Goal: Information Seeking & Learning: Learn about a topic

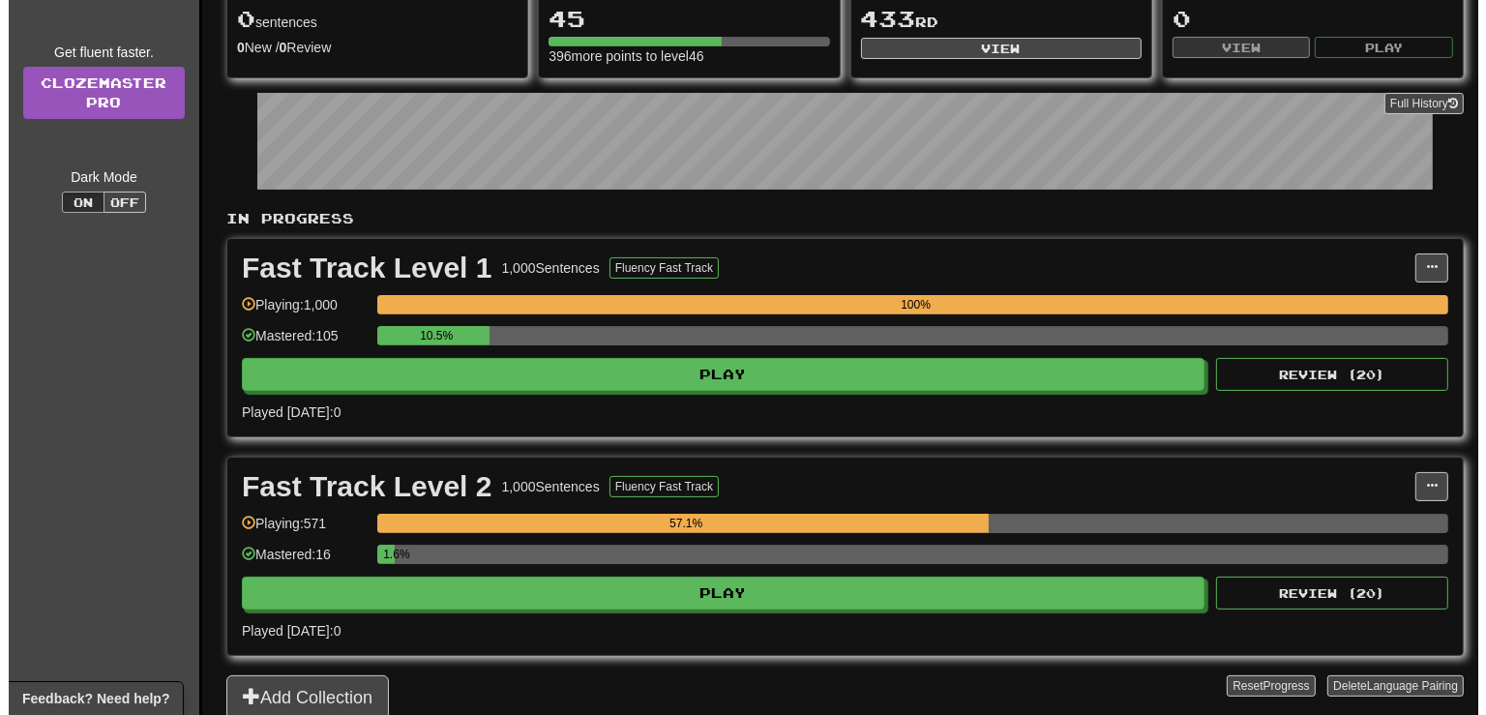
scroll to position [255, 0]
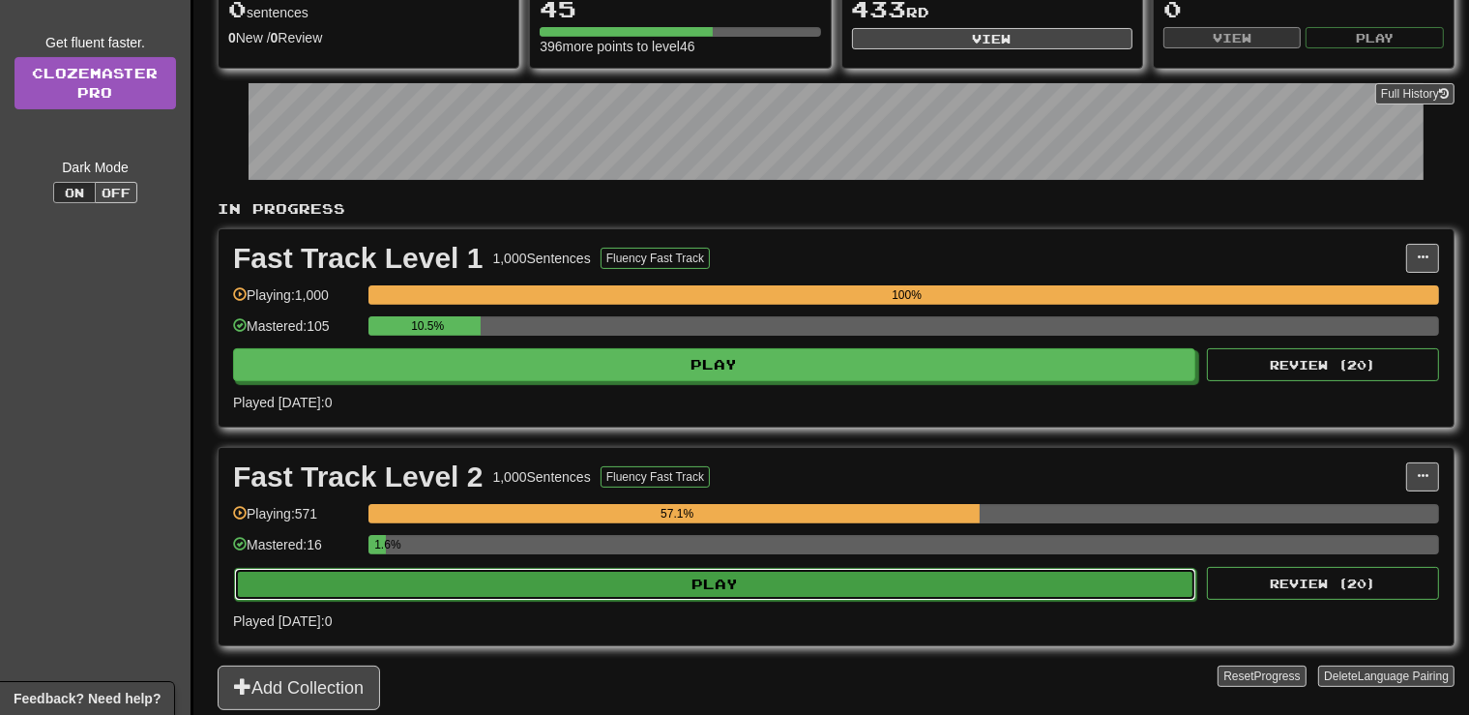
click at [815, 582] on button "Play" at bounding box center [715, 584] width 962 height 33
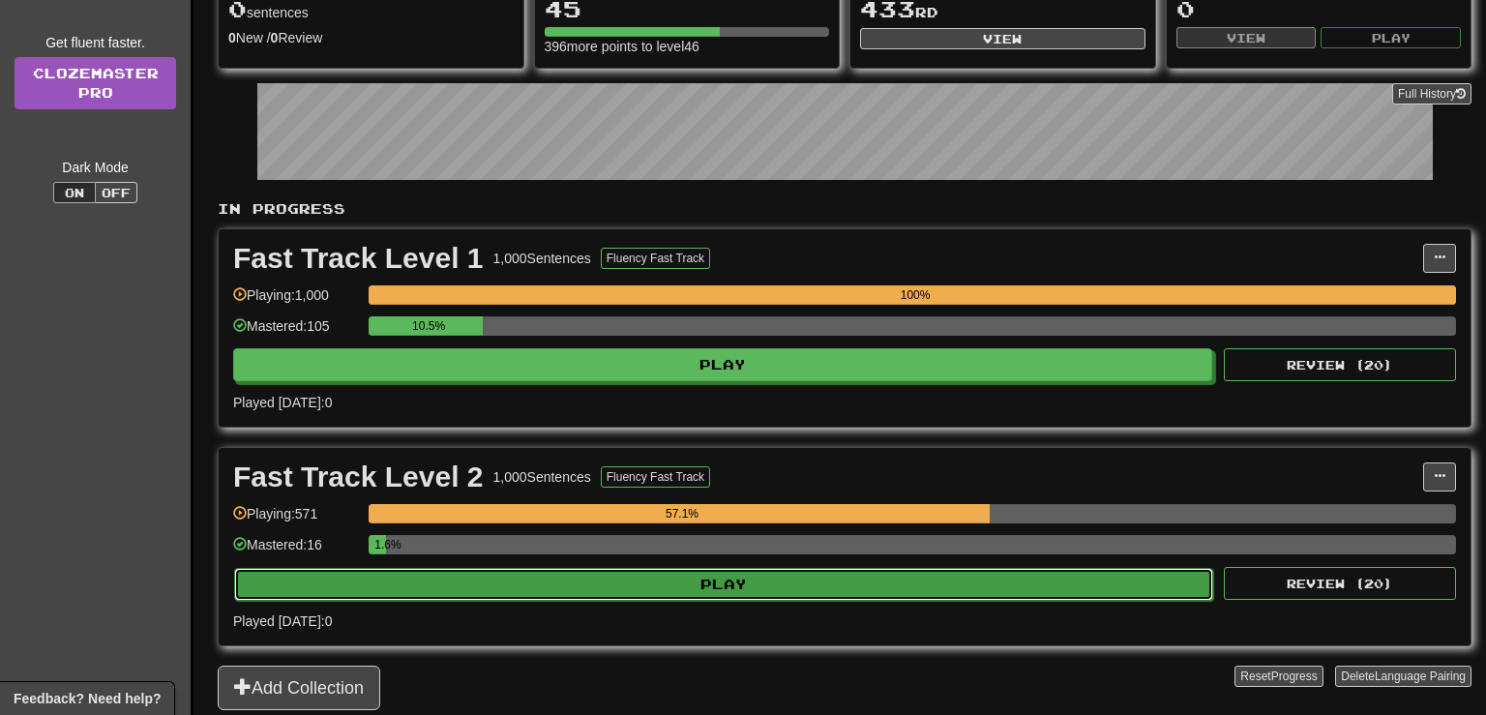
select select "**"
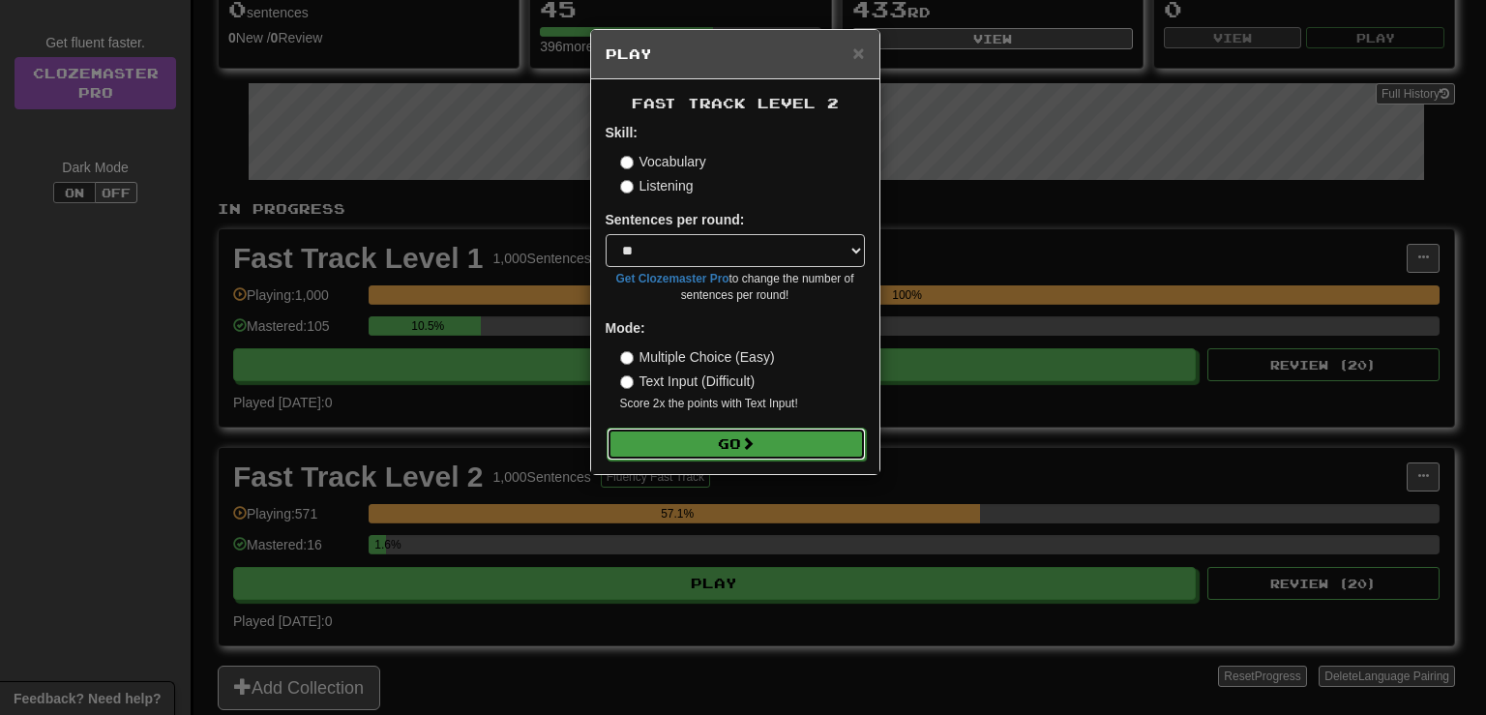
click at [764, 439] on button "Go" at bounding box center [735, 444] width 259 height 33
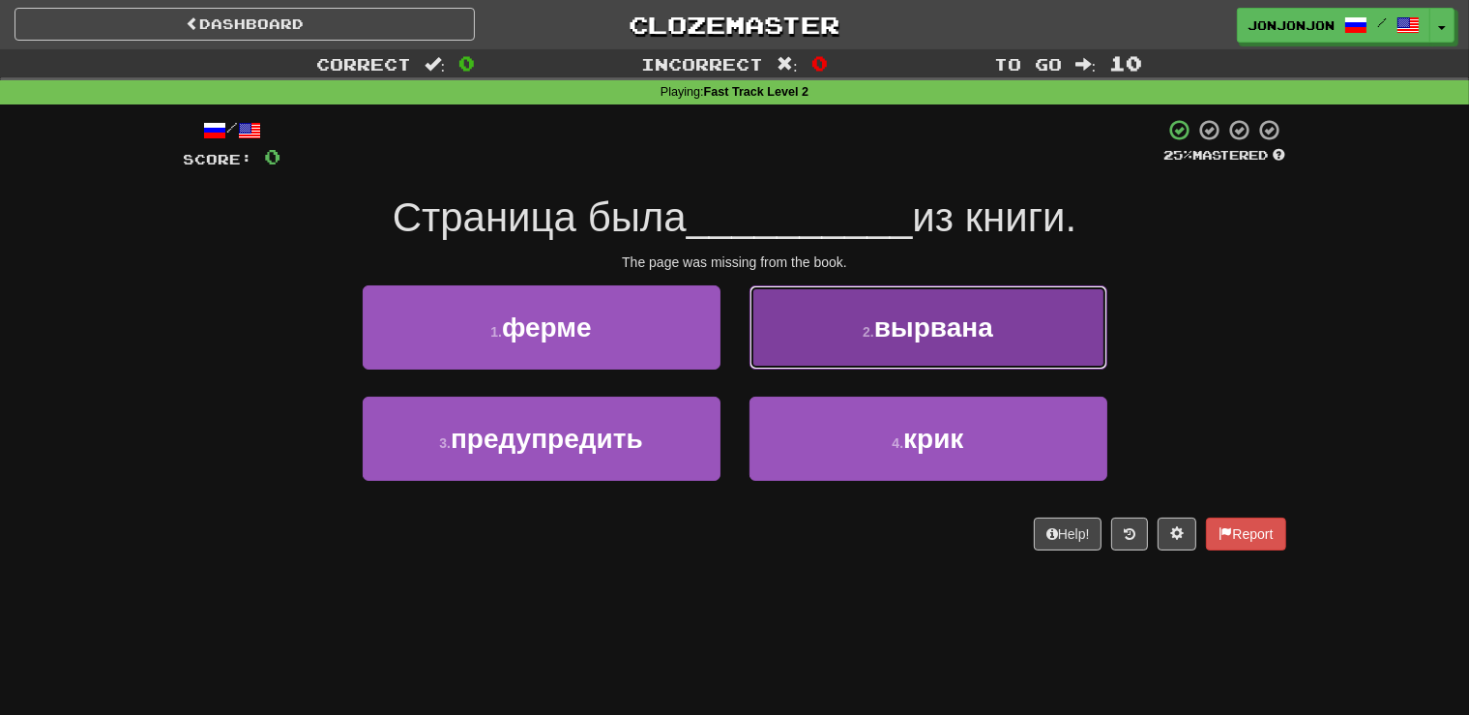
click at [888, 320] on span "вырвана" at bounding box center [933, 327] width 119 height 30
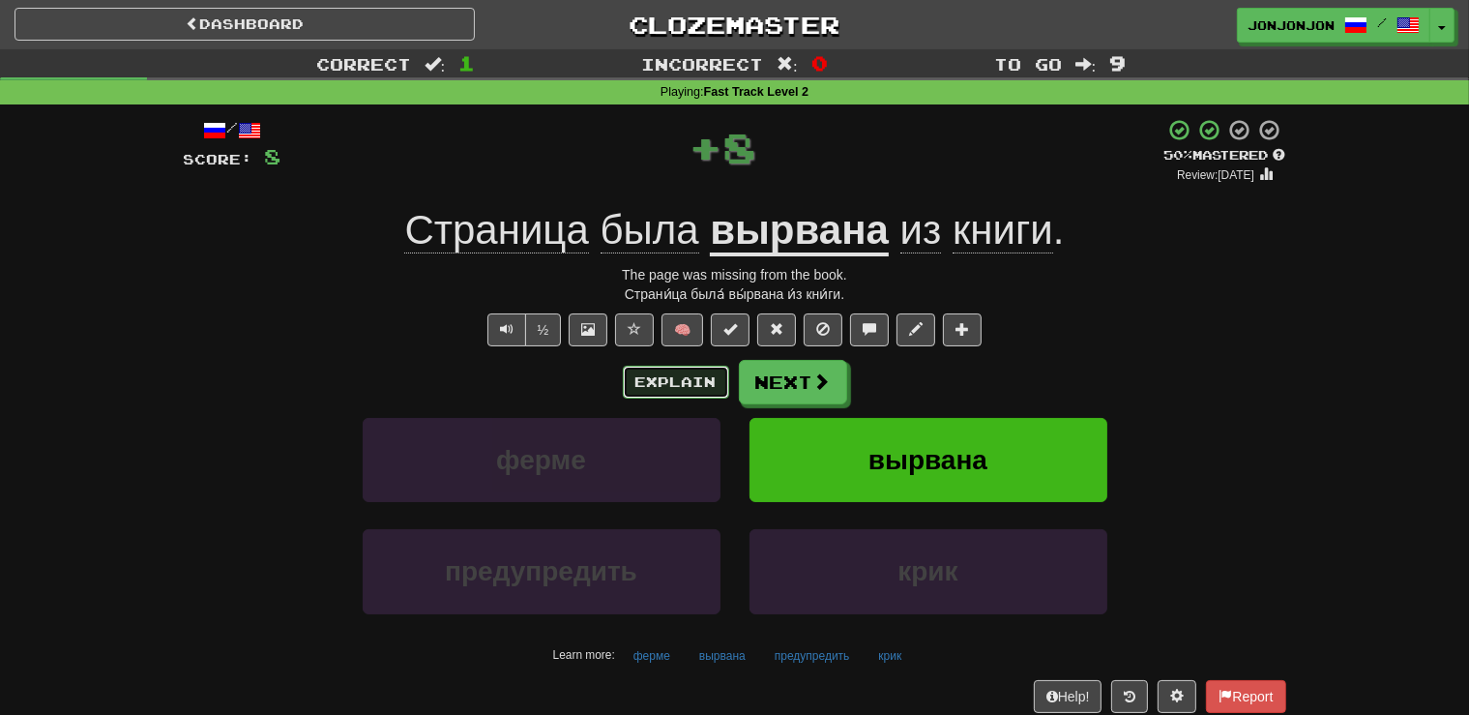
click at [685, 381] on button "Explain" at bounding box center [676, 382] width 106 height 33
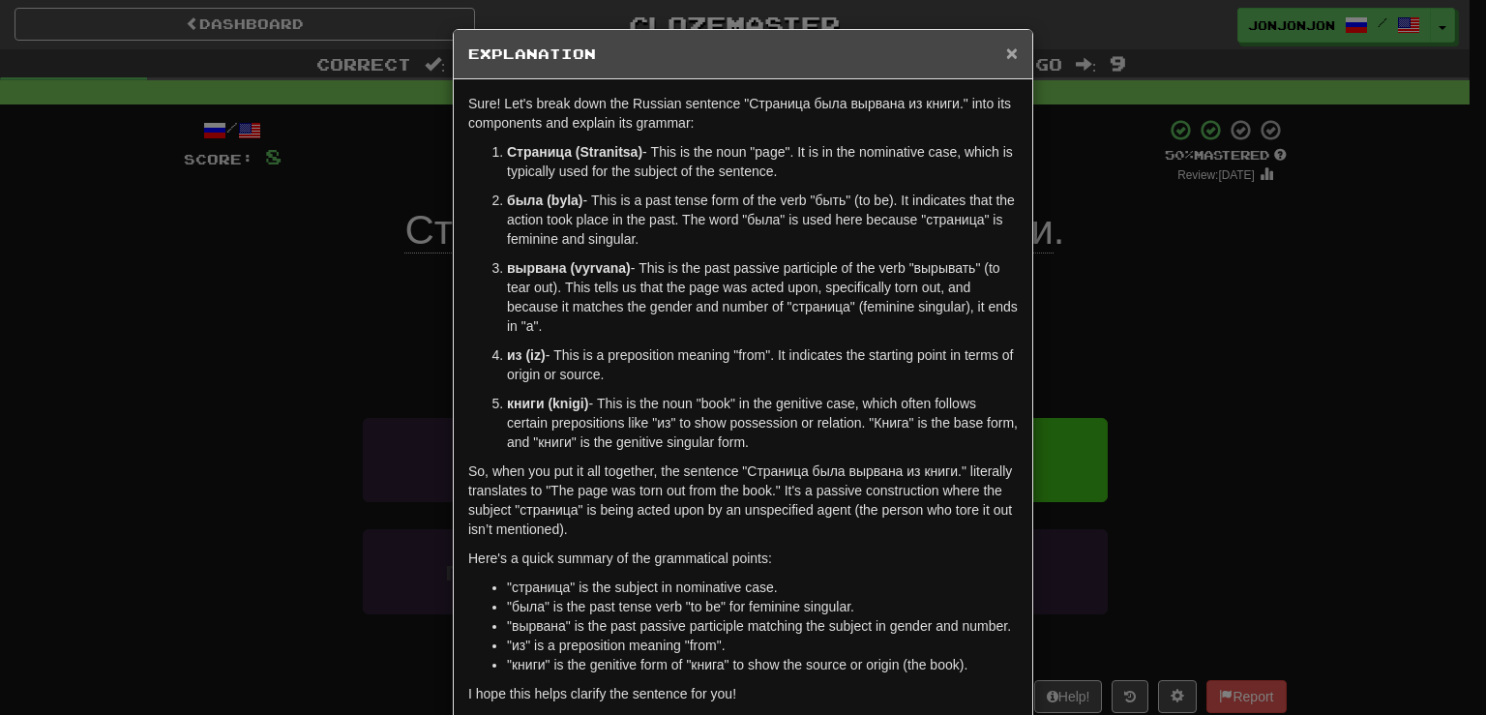
click at [1006, 54] on span "×" at bounding box center [1012, 53] width 12 height 22
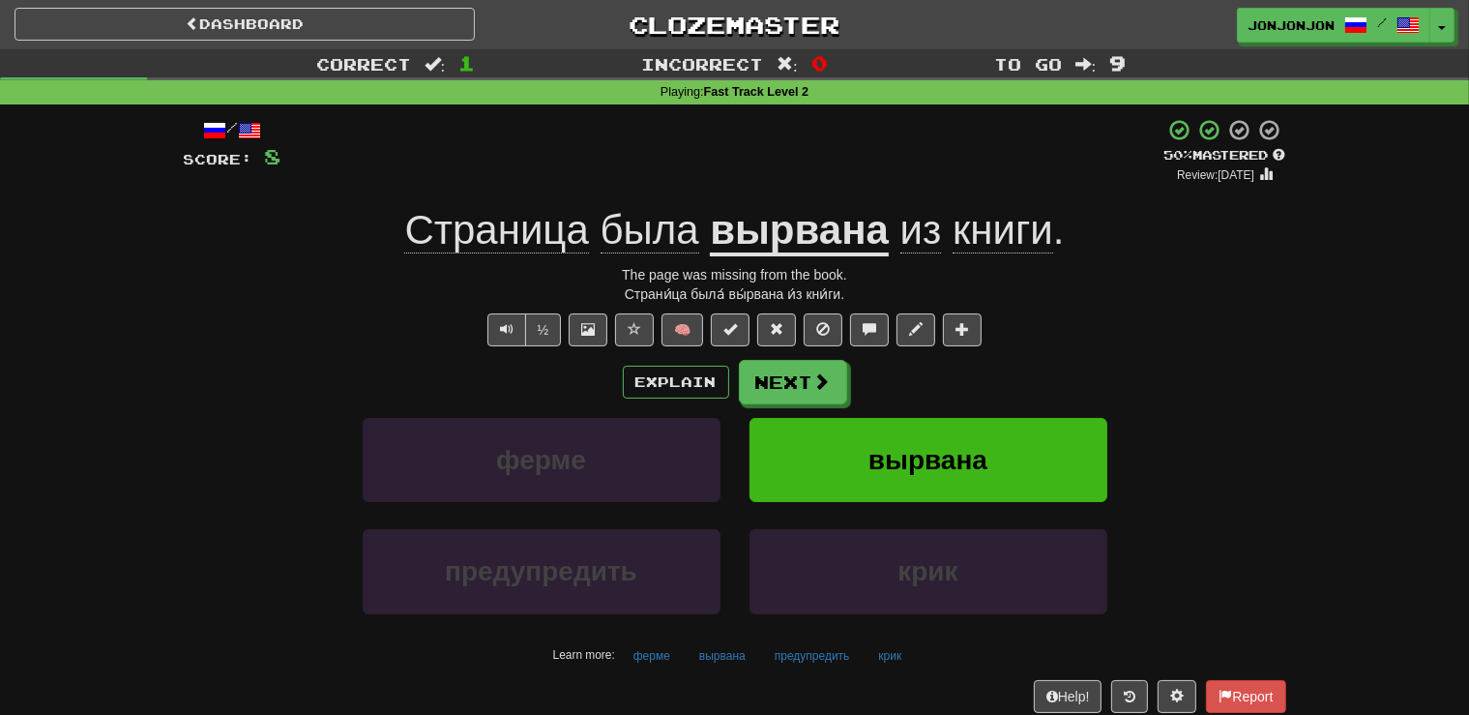
click at [1041, 317] on div "½ 🧠" at bounding box center [735, 329] width 1103 height 33
click at [799, 390] on button "Next" at bounding box center [794, 383] width 108 height 44
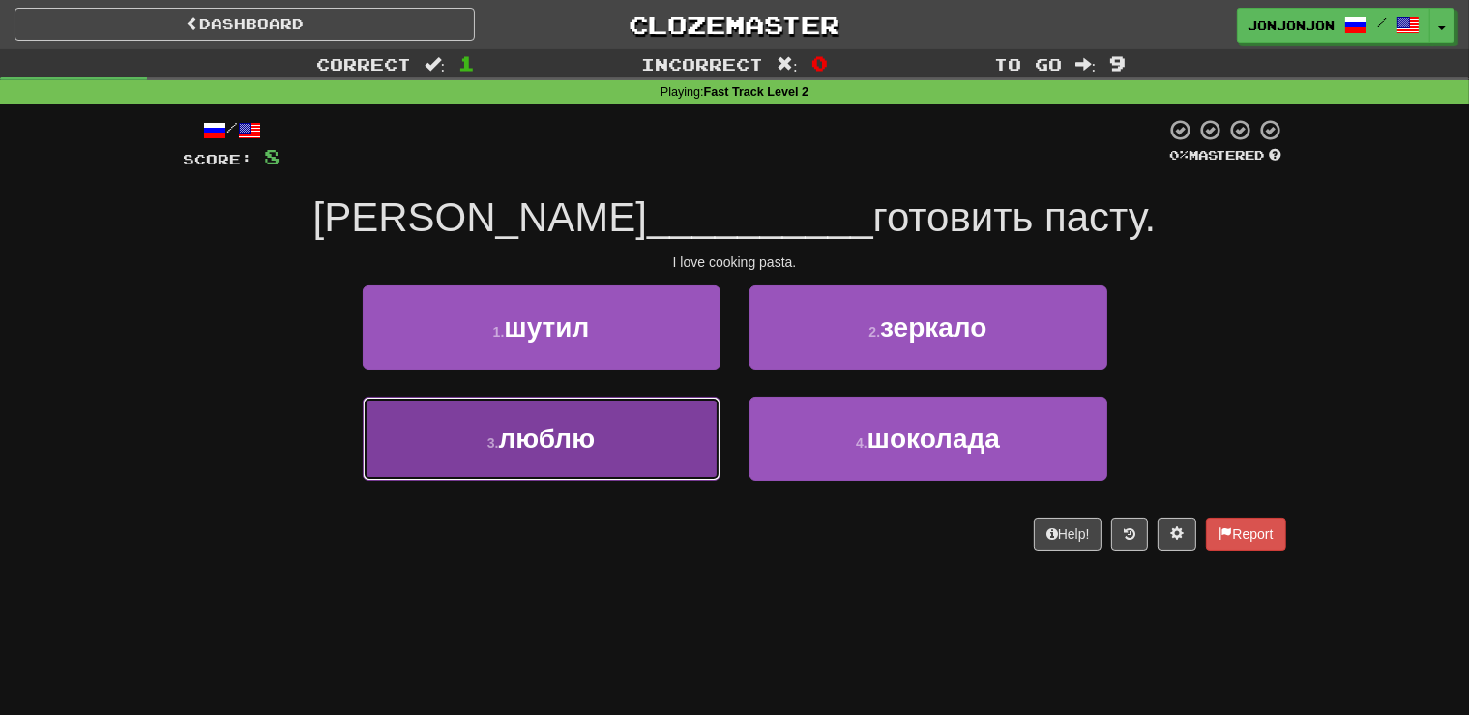
click at [561, 462] on button "3 . люблю" at bounding box center [542, 439] width 358 height 84
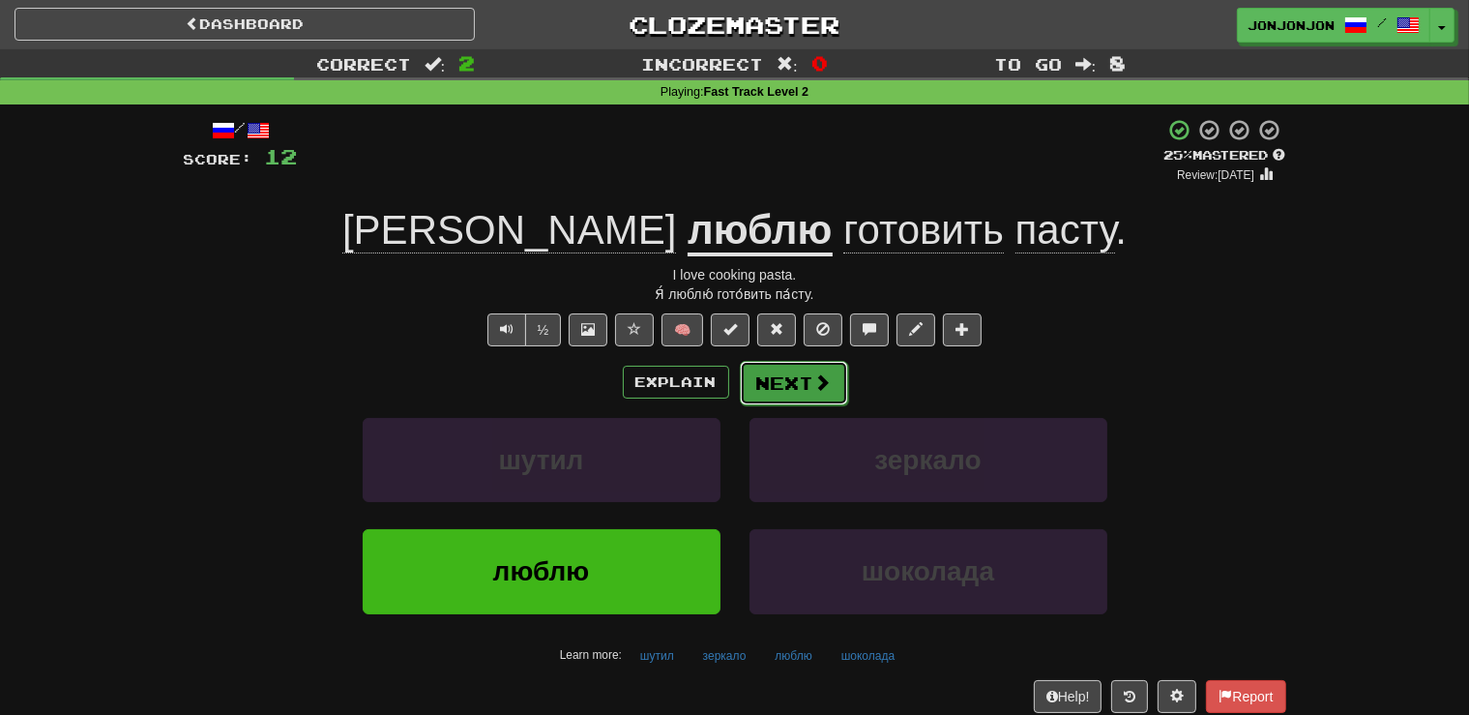
click at [807, 381] on button "Next" at bounding box center [794, 383] width 108 height 44
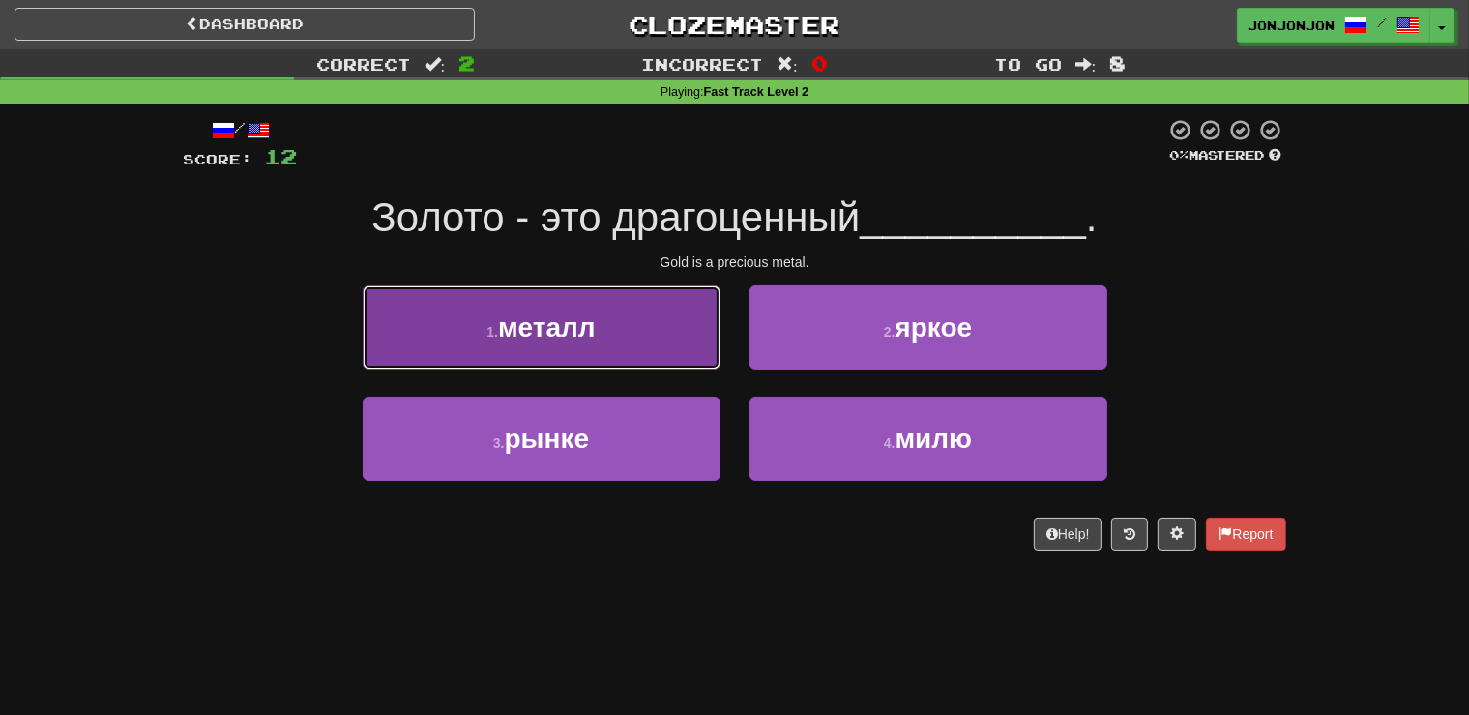
click at [649, 314] on button "1 . металл" at bounding box center [542, 327] width 358 height 84
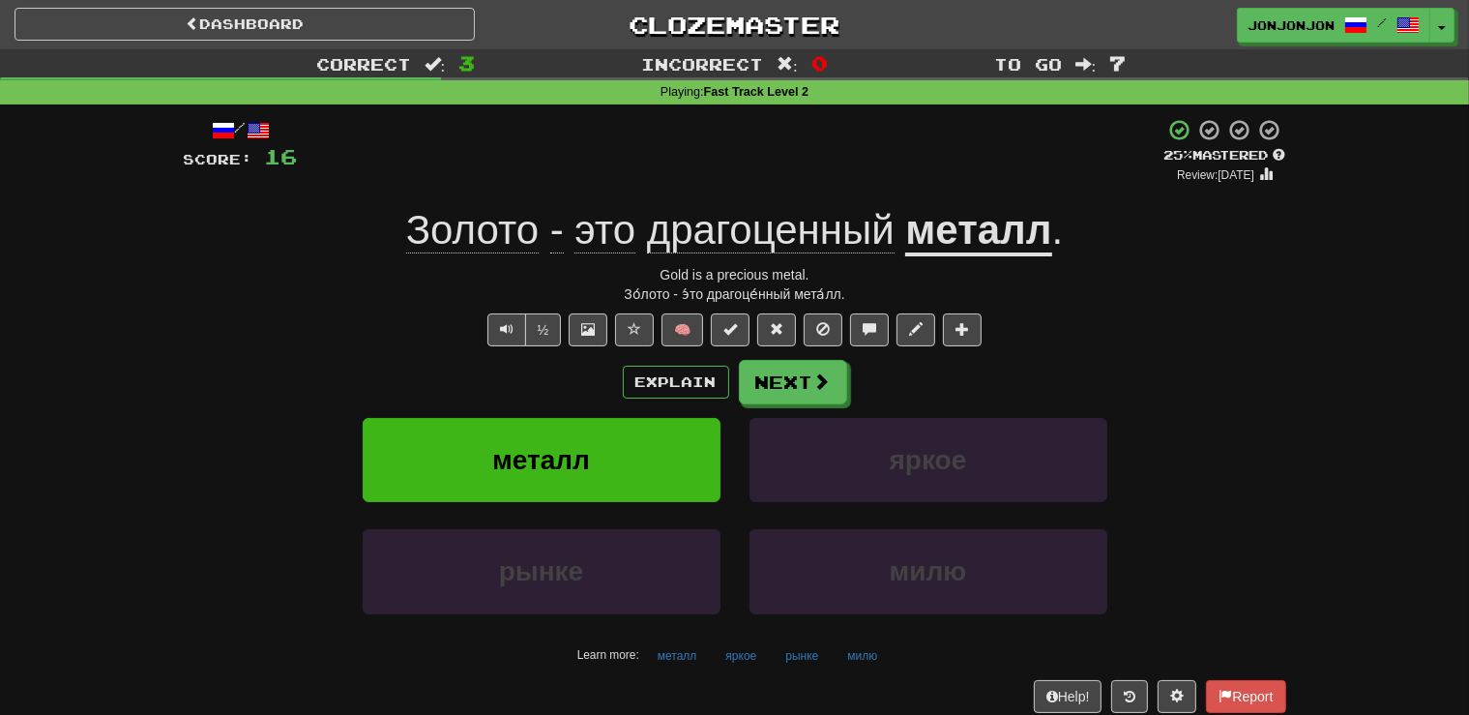
click at [845, 385] on div "Explain Next" at bounding box center [735, 382] width 1103 height 44
click at [828, 385] on span at bounding box center [822, 381] width 17 height 17
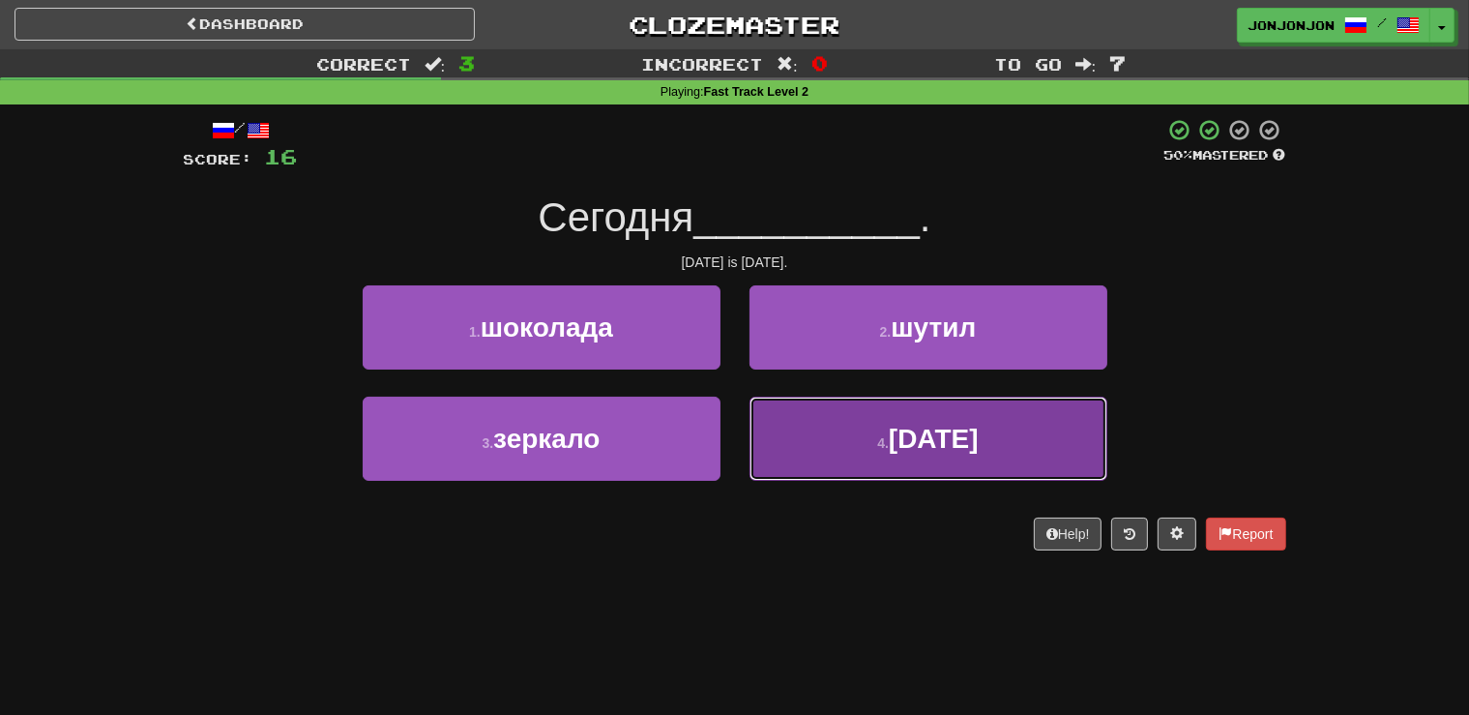
click at [877, 450] on small "4 ." at bounding box center [883, 442] width 12 height 15
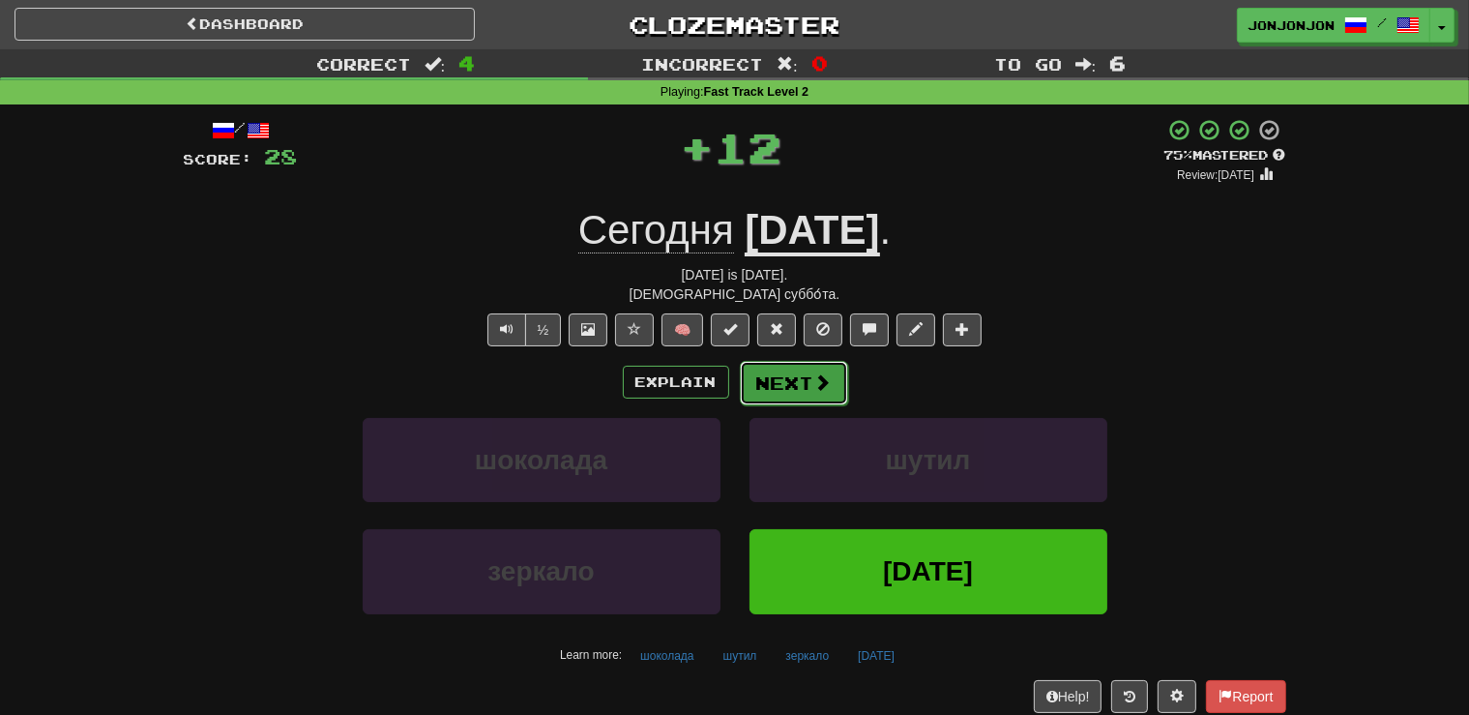
click at [791, 389] on button "Next" at bounding box center [794, 383] width 108 height 44
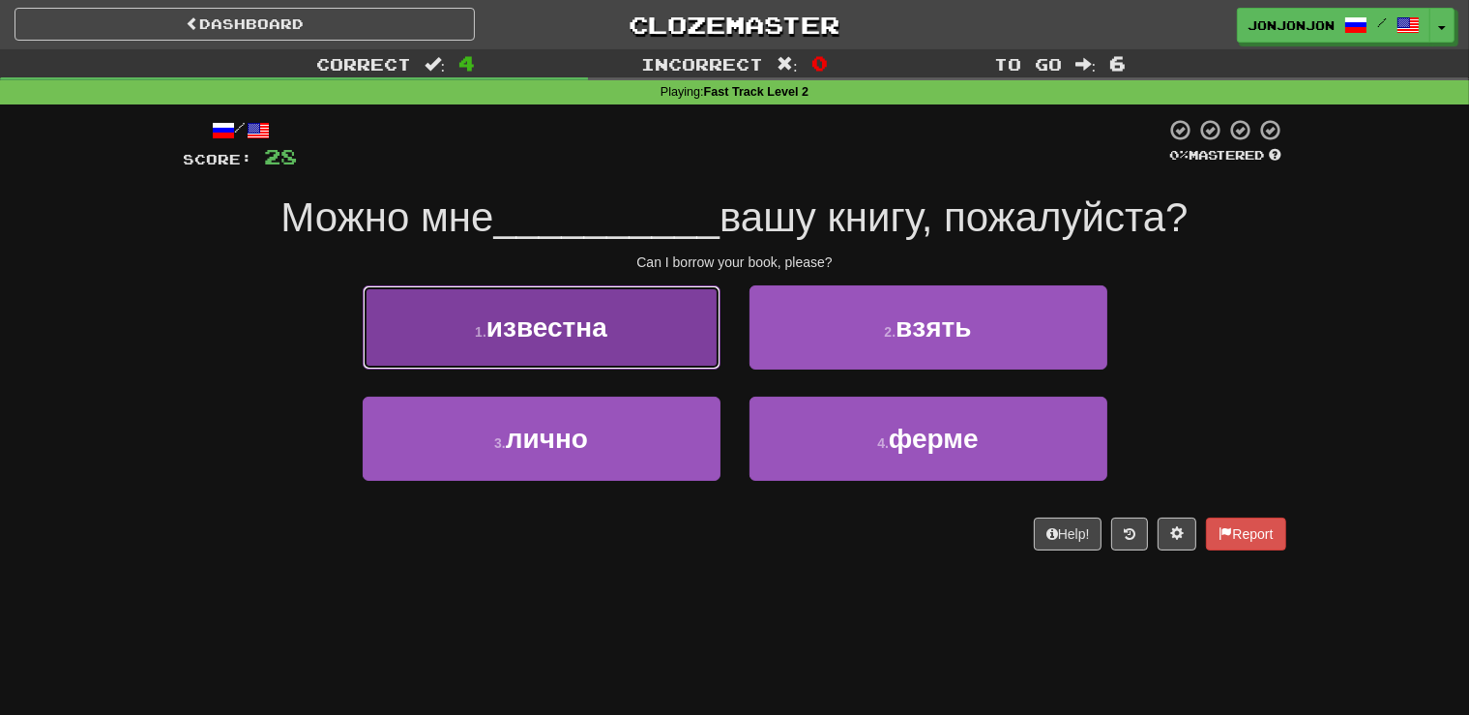
click at [620, 358] on button "1 . известна" at bounding box center [542, 327] width 358 height 84
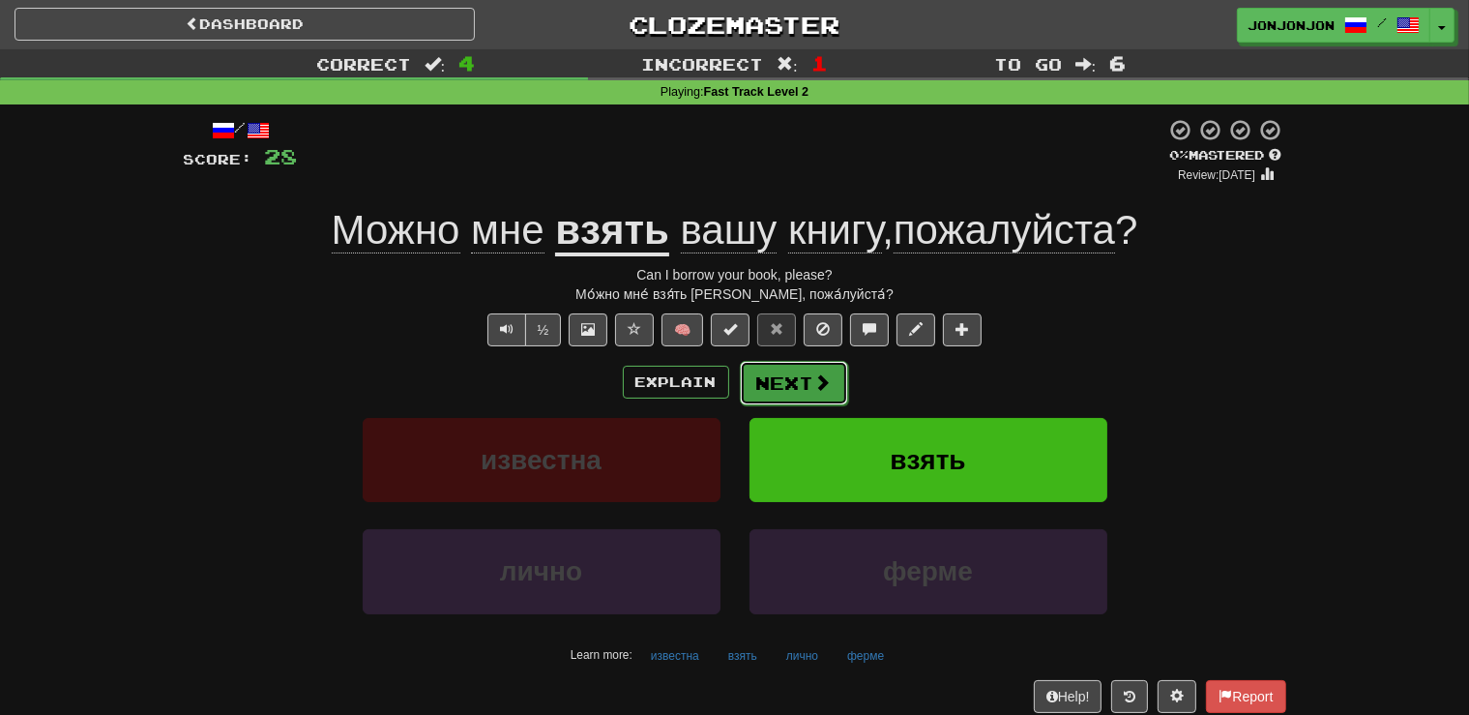
click at [790, 377] on button "Next" at bounding box center [794, 383] width 108 height 44
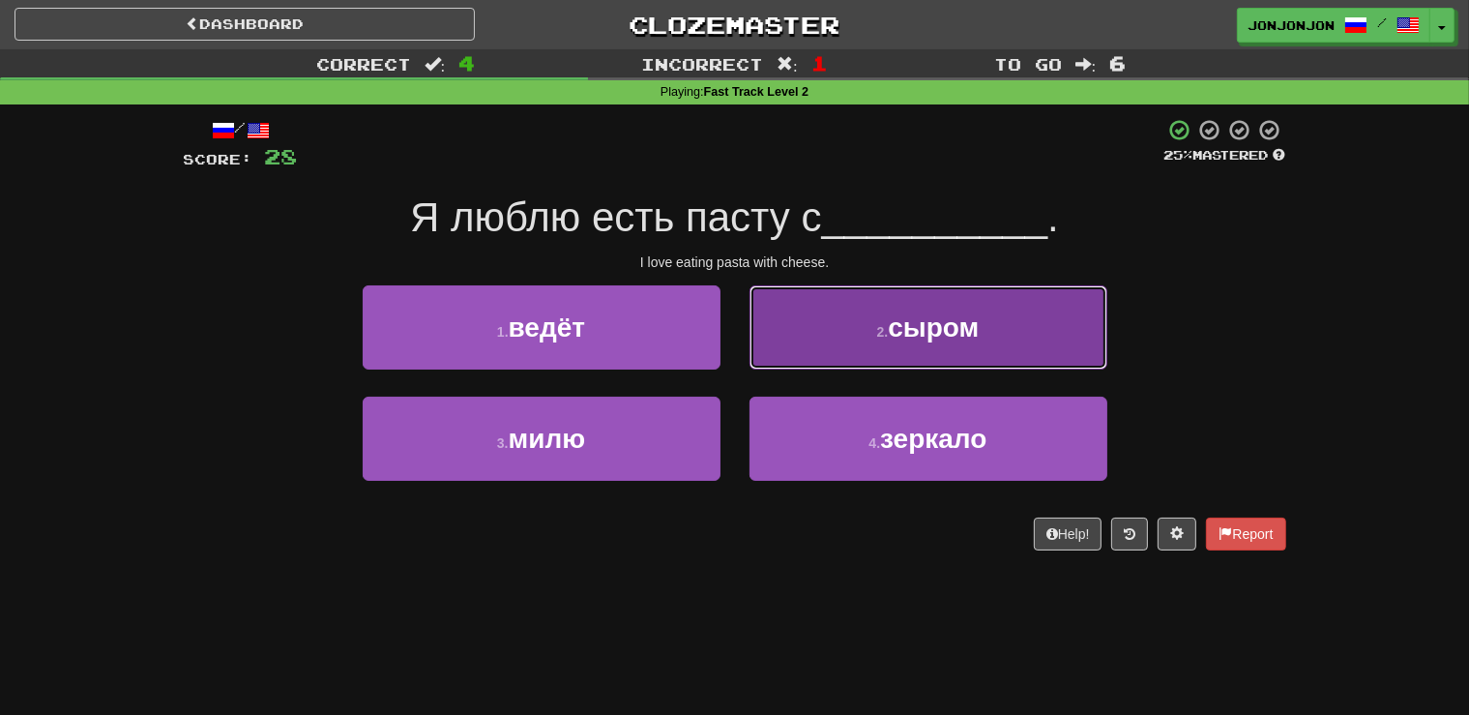
click at [886, 339] on small "2 ." at bounding box center [883, 331] width 12 height 15
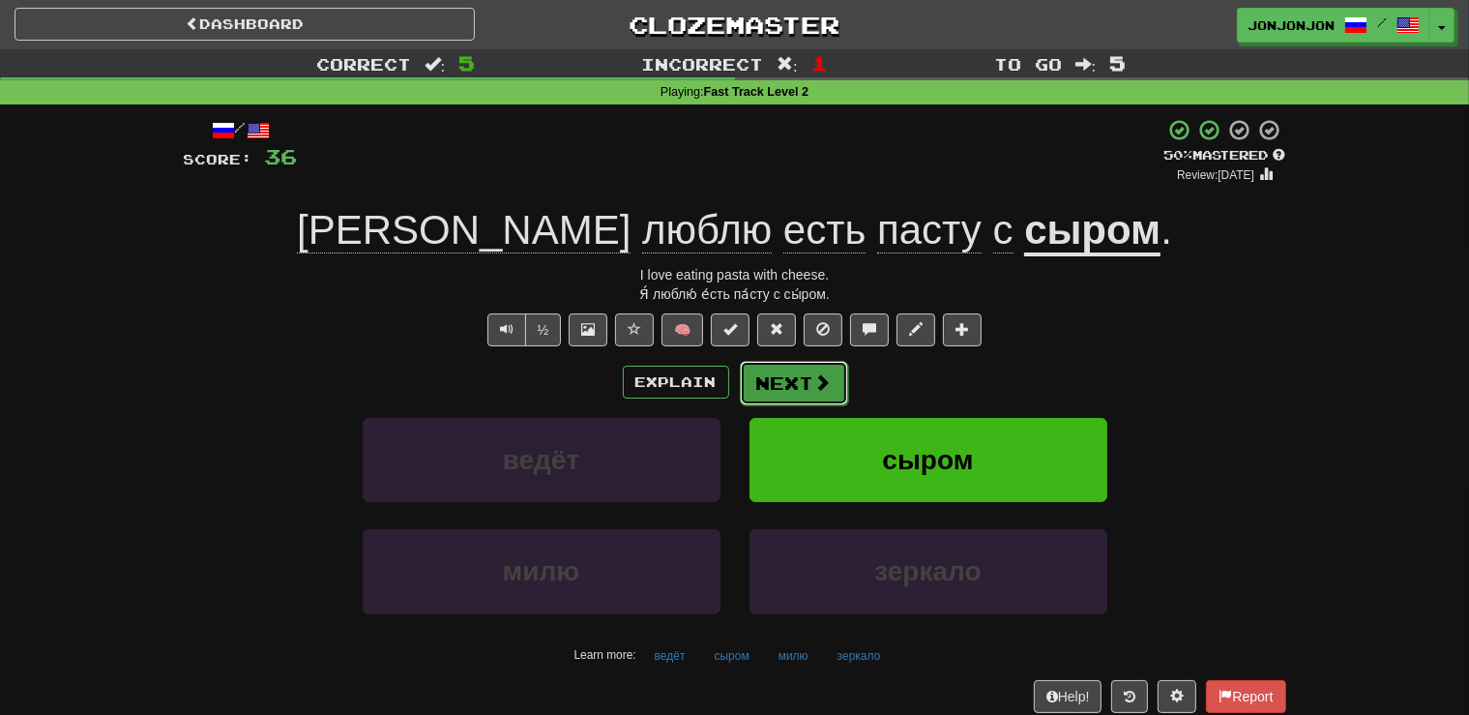
click at [813, 393] on button "Next" at bounding box center [794, 383] width 108 height 44
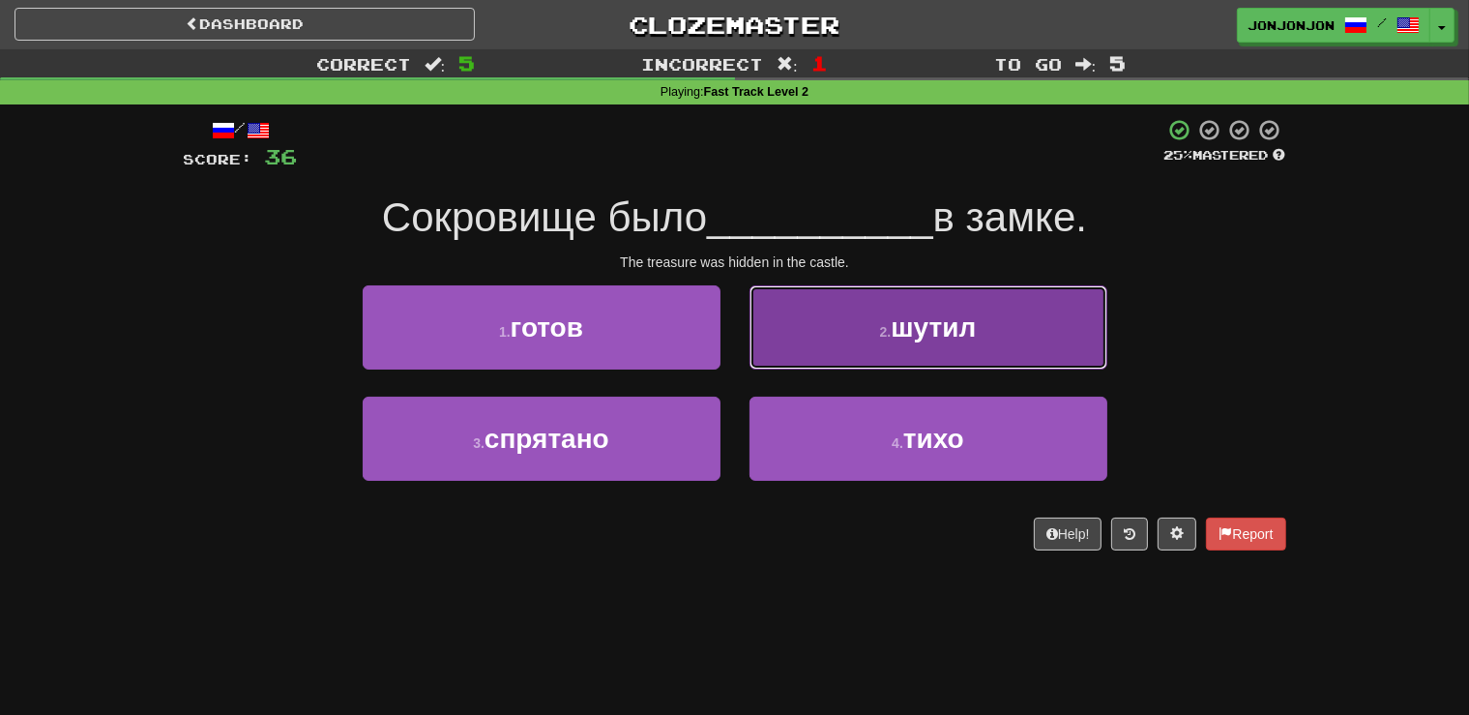
click at [917, 348] on button "2 . шутил" at bounding box center [929, 327] width 358 height 84
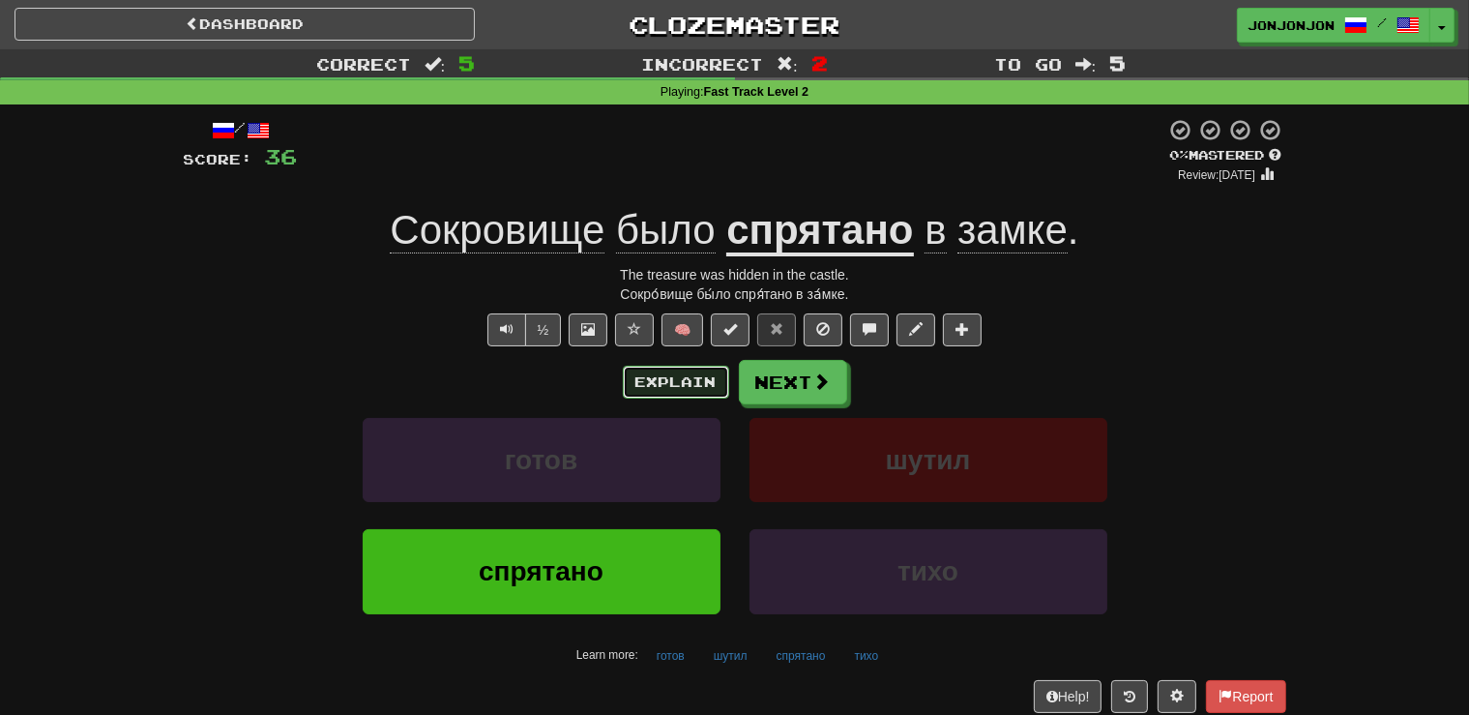
click at [656, 377] on button "Explain" at bounding box center [676, 382] width 106 height 33
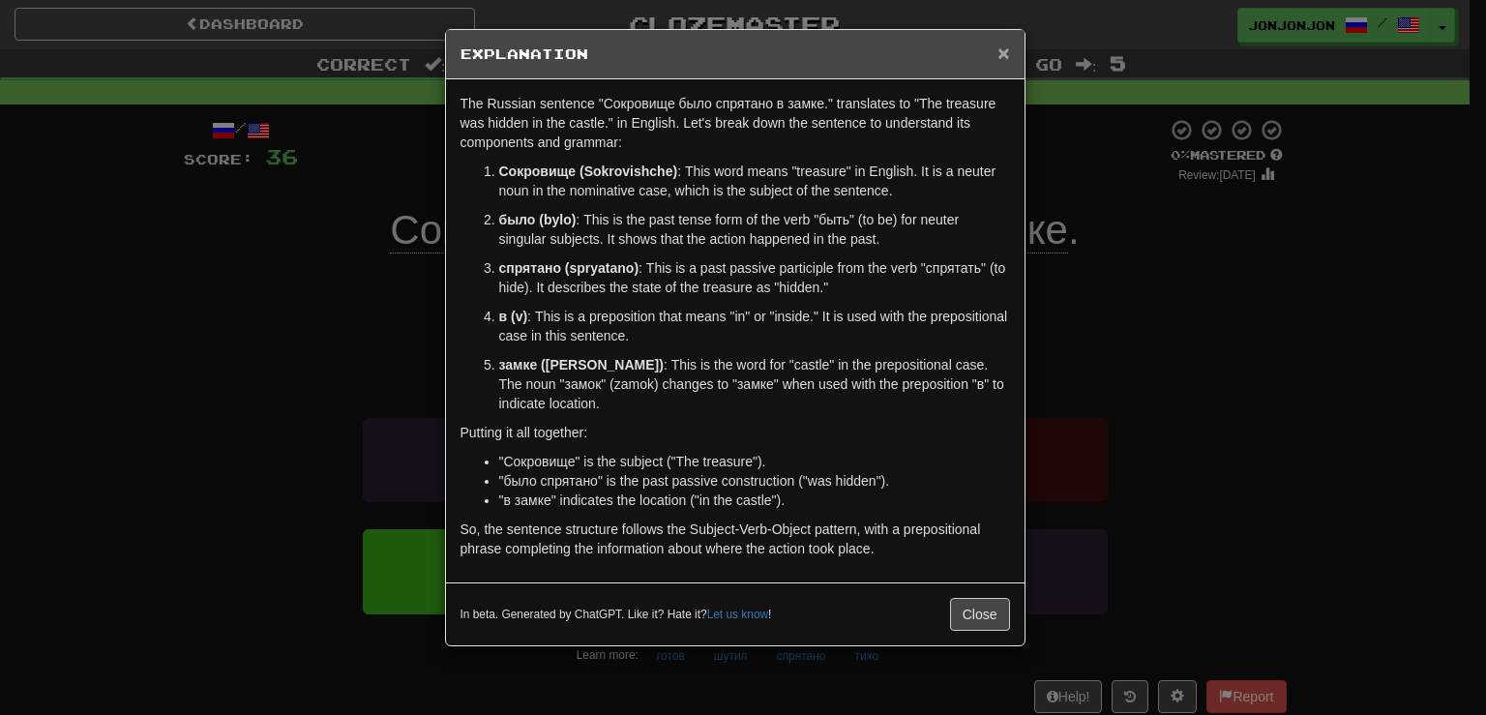
click at [1005, 56] on span "×" at bounding box center [1003, 53] width 12 height 22
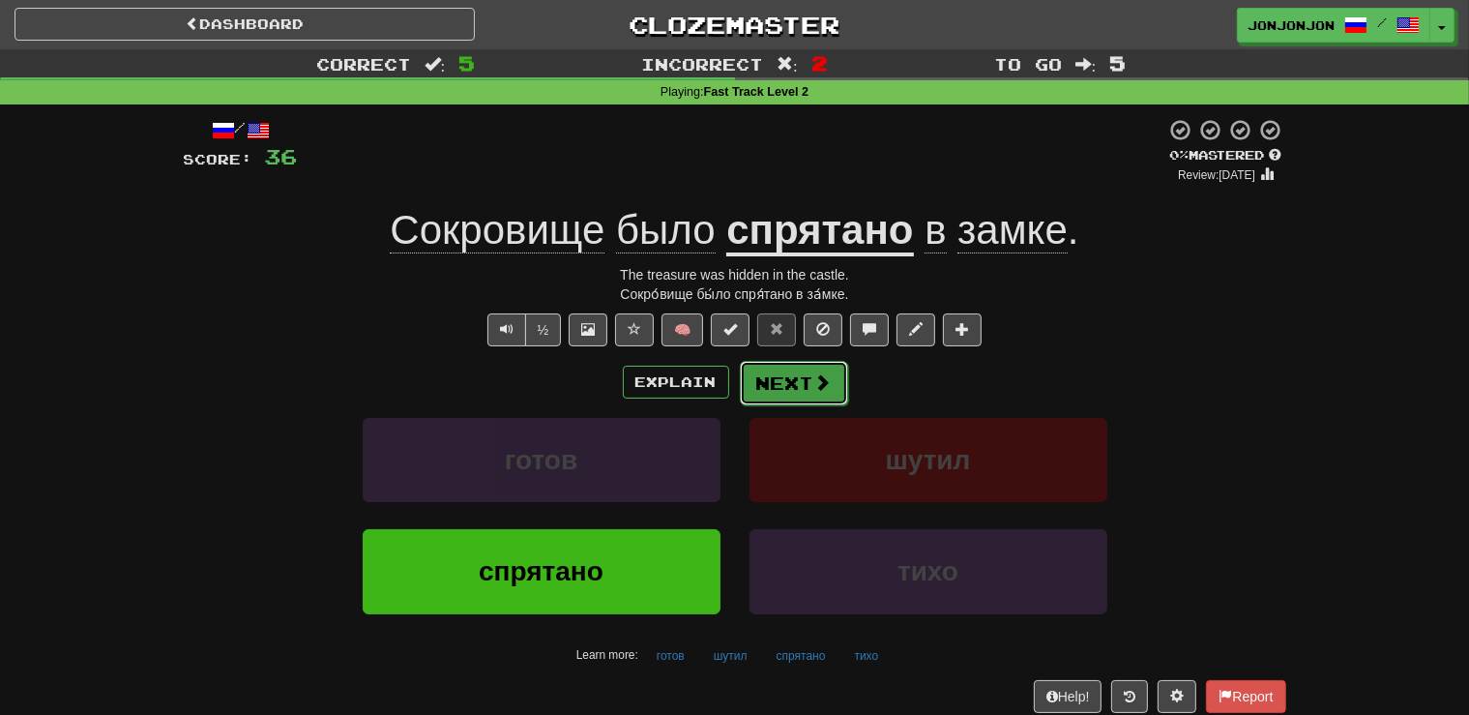
click at [803, 379] on button "Next" at bounding box center [794, 383] width 108 height 44
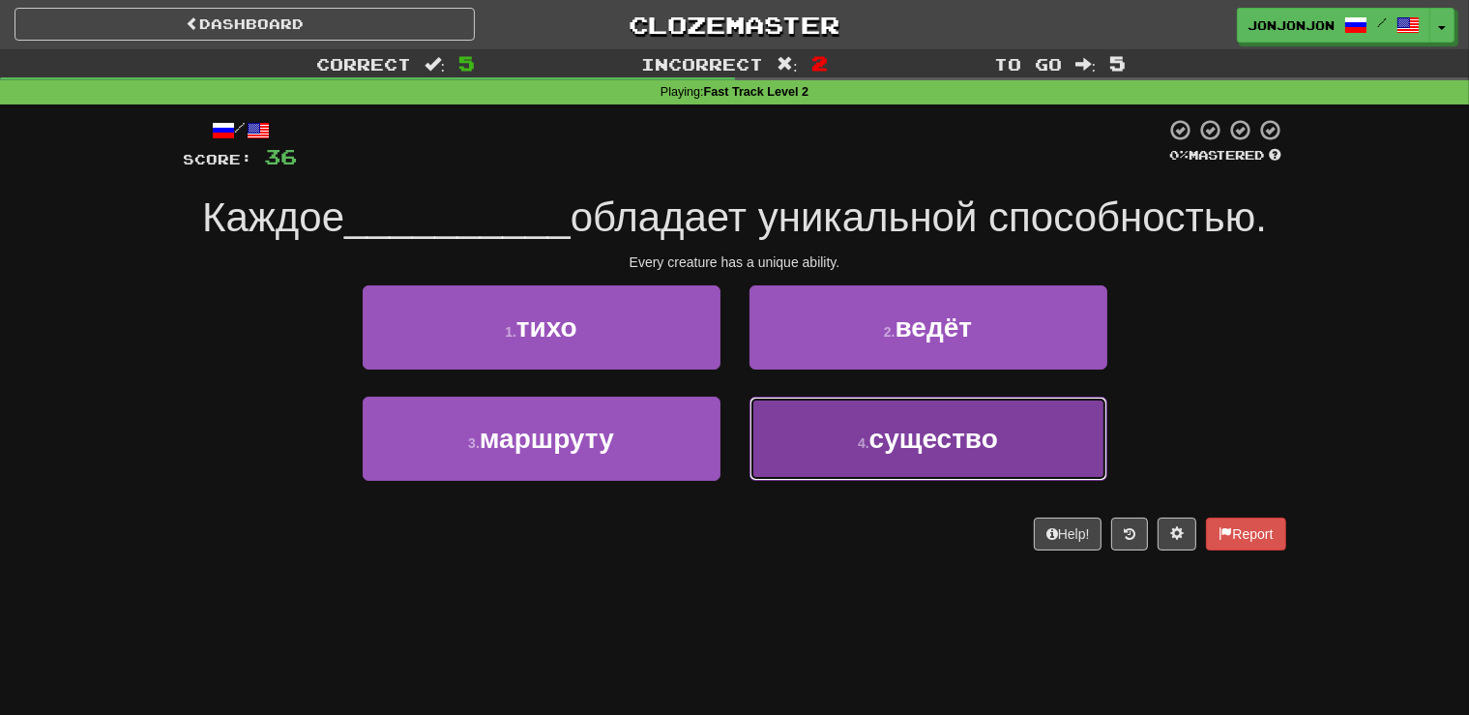
click at [891, 451] on span "существо" at bounding box center [934, 439] width 129 height 30
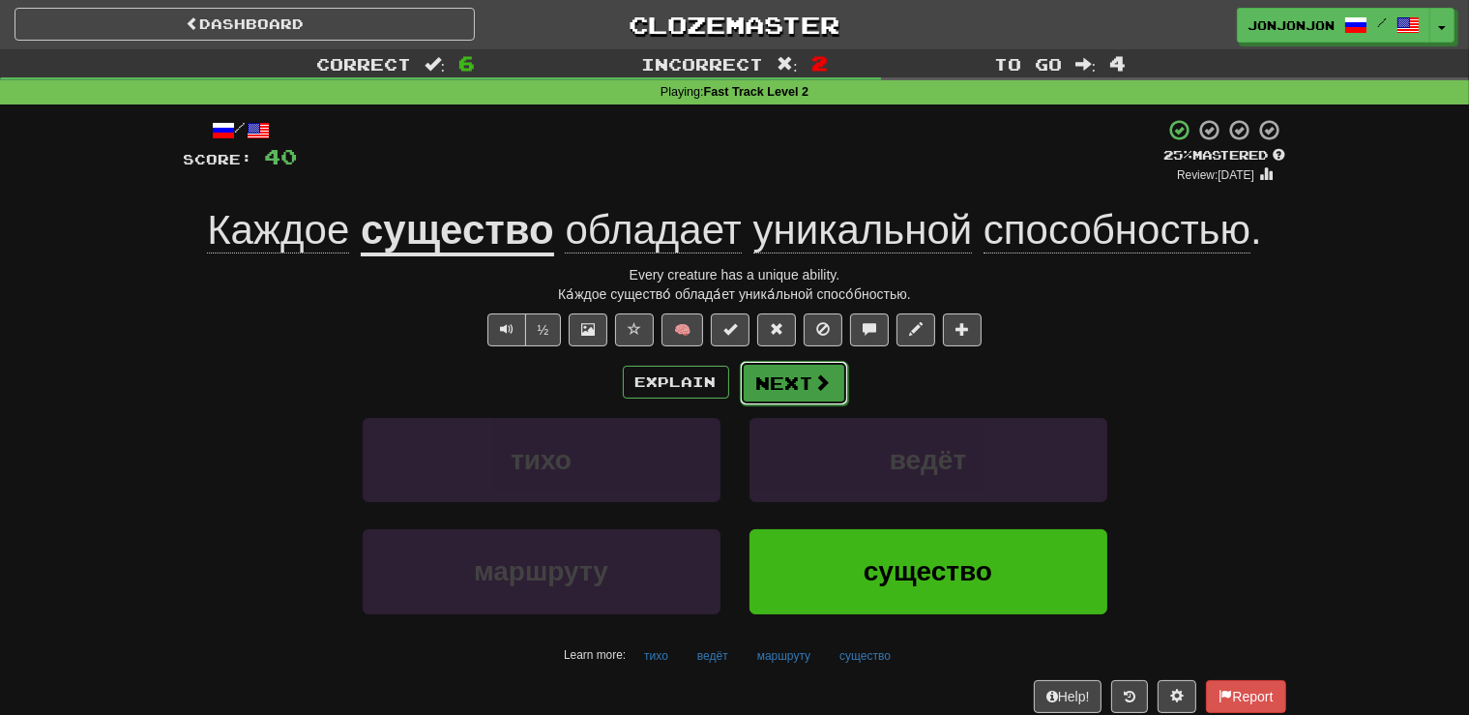
click at [786, 385] on button "Next" at bounding box center [794, 383] width 108 height 44
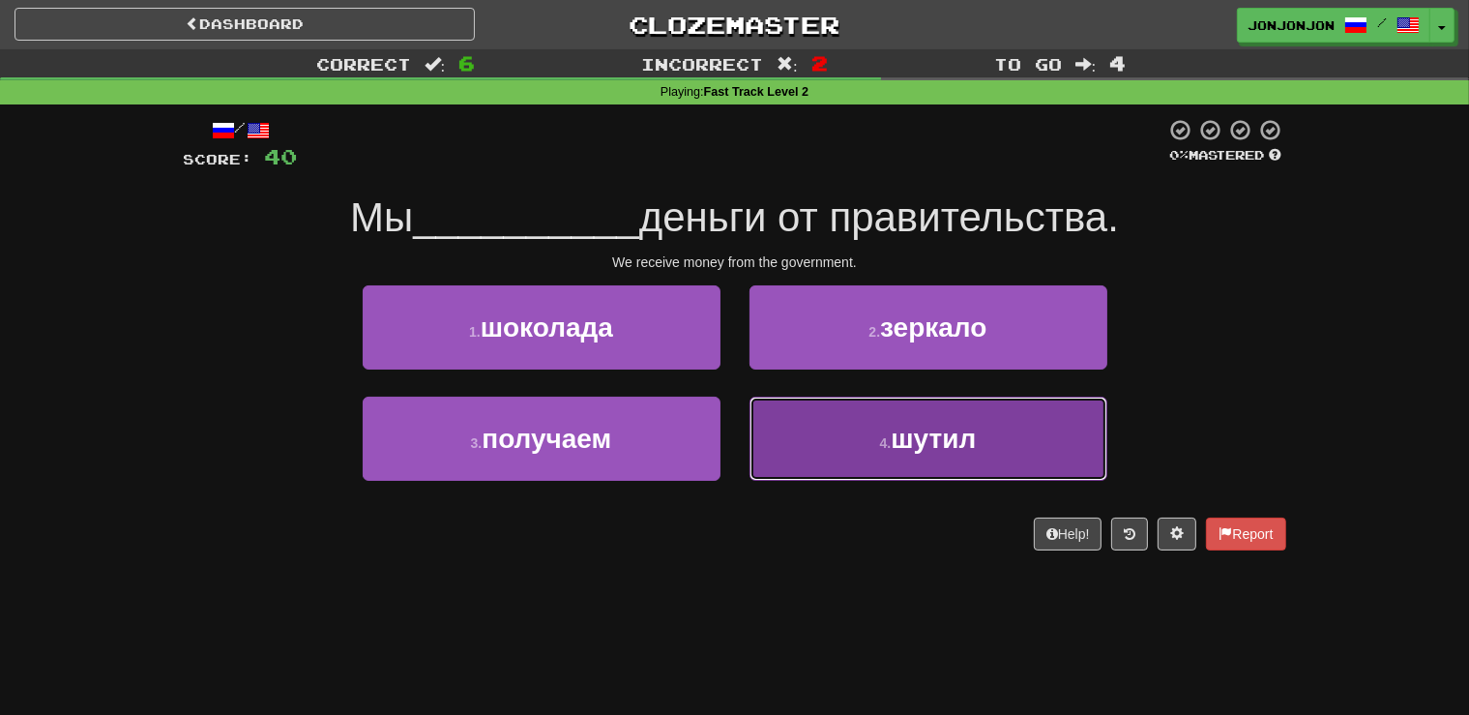
click at [912, 443] on span "шутил" at bounding box center [933, 439] width 85 height 30
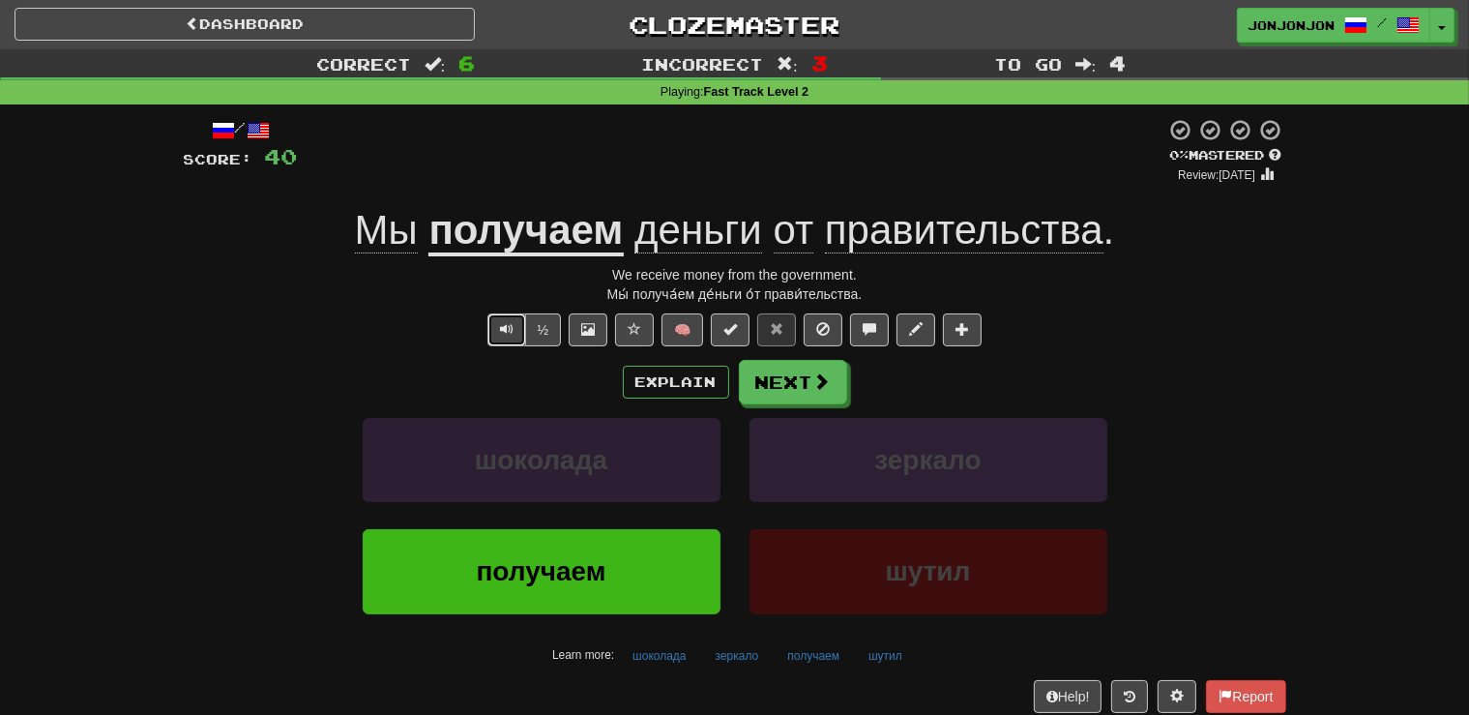
click at [513, 327] on span "Text-to-speech controls" at bounding box center [507, 329] width 14 height 14
click at [667, 389] on button "Explain" at bounding box center [676, 382] width 106 height 33
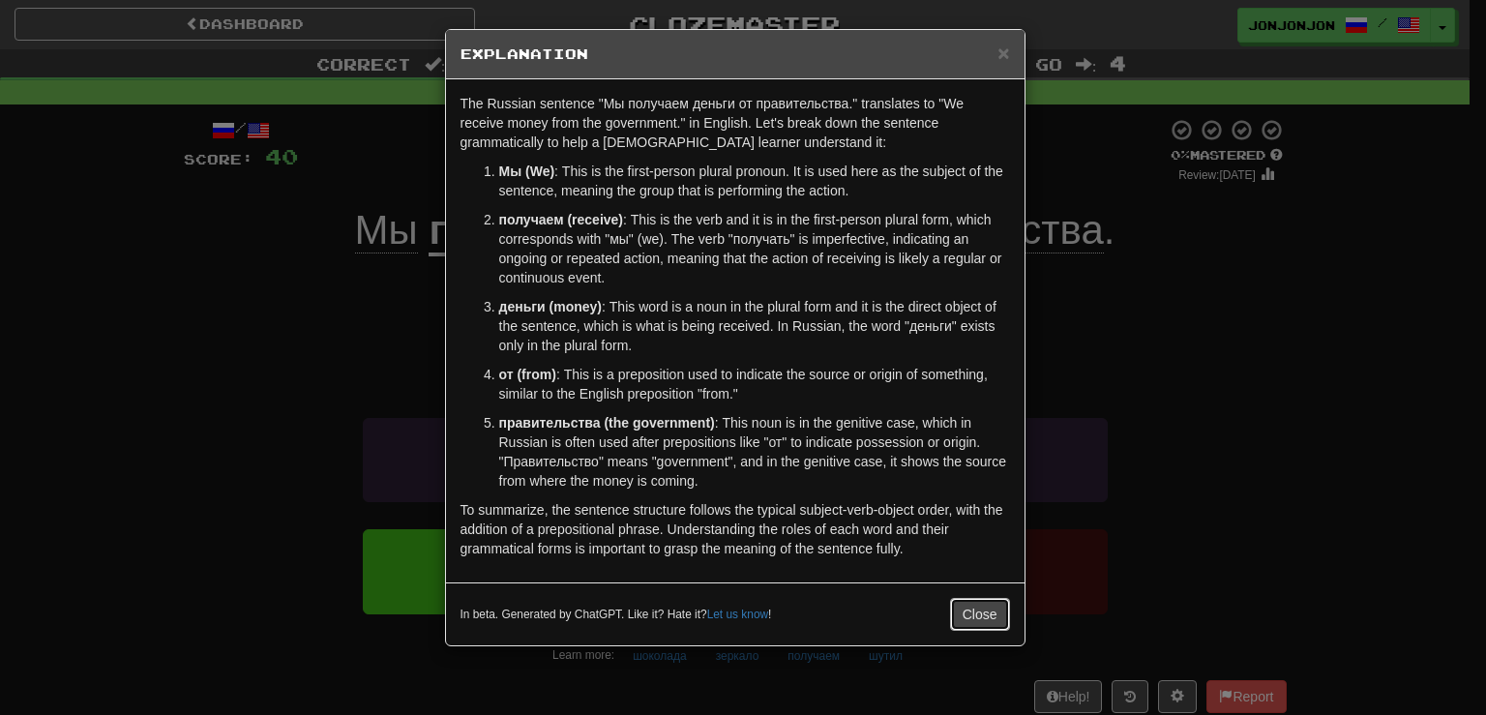
click at [965, 610] on button "Close" at bounding box center [980, 614] width 60 height 33
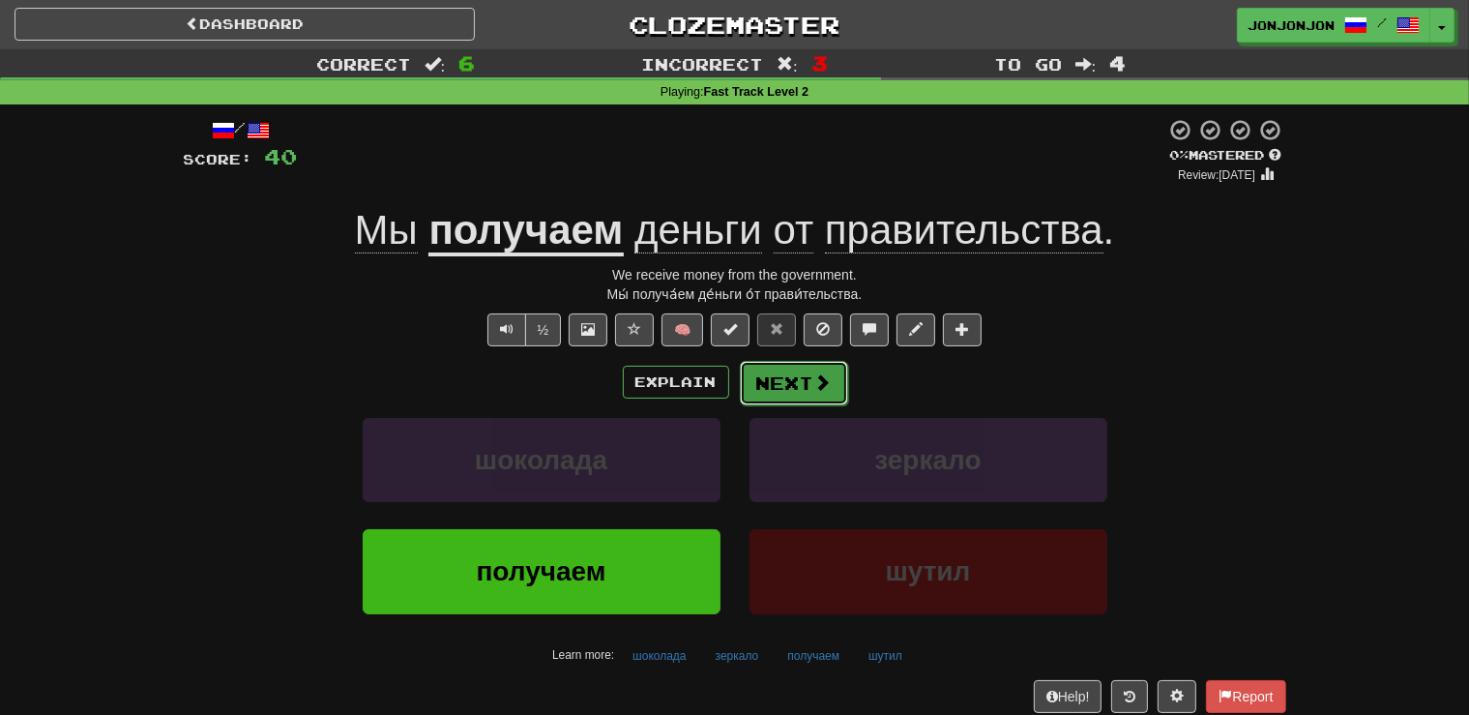
click at [802, 384] on button "Next" at bounding box center [794, 383] width 108 height 44
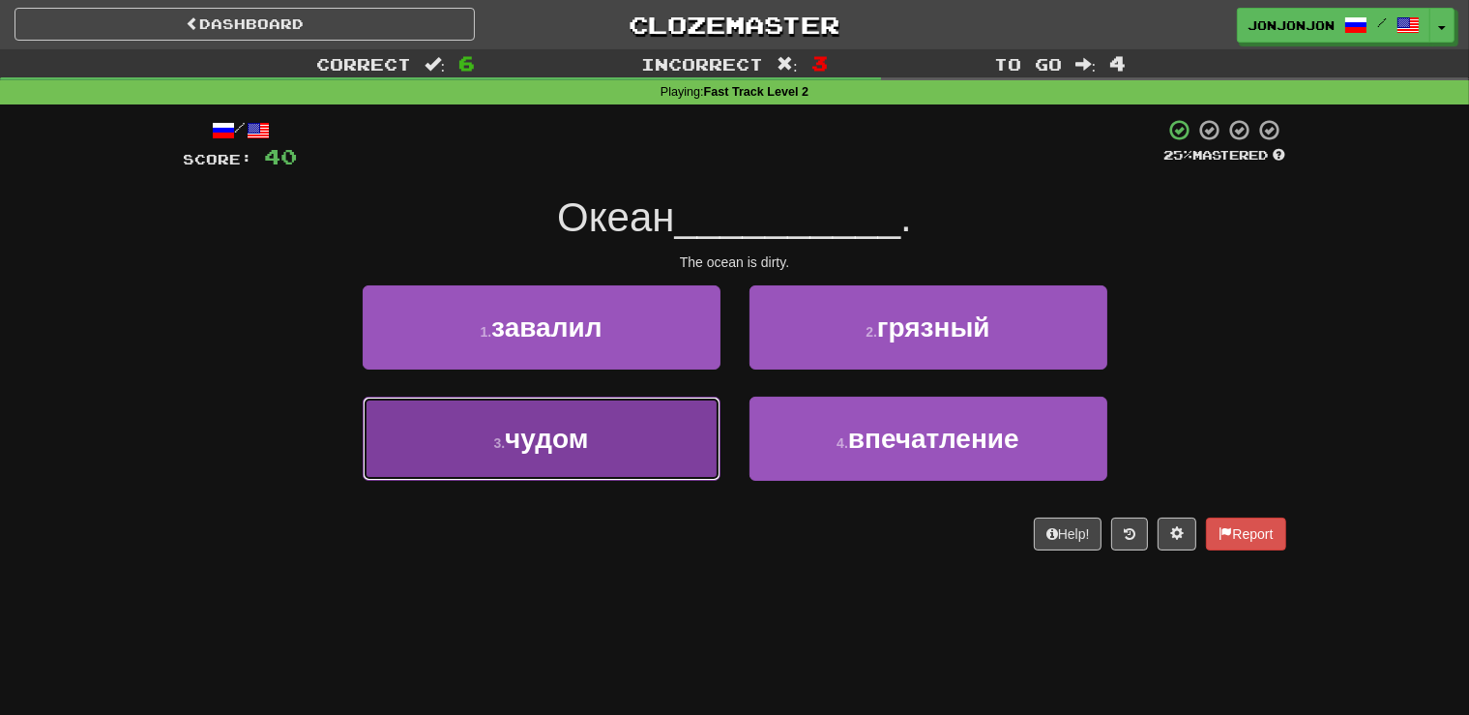
click at [621, 448] on button "3 . чудом" at bounding box center [542, 439] width 358 height 84
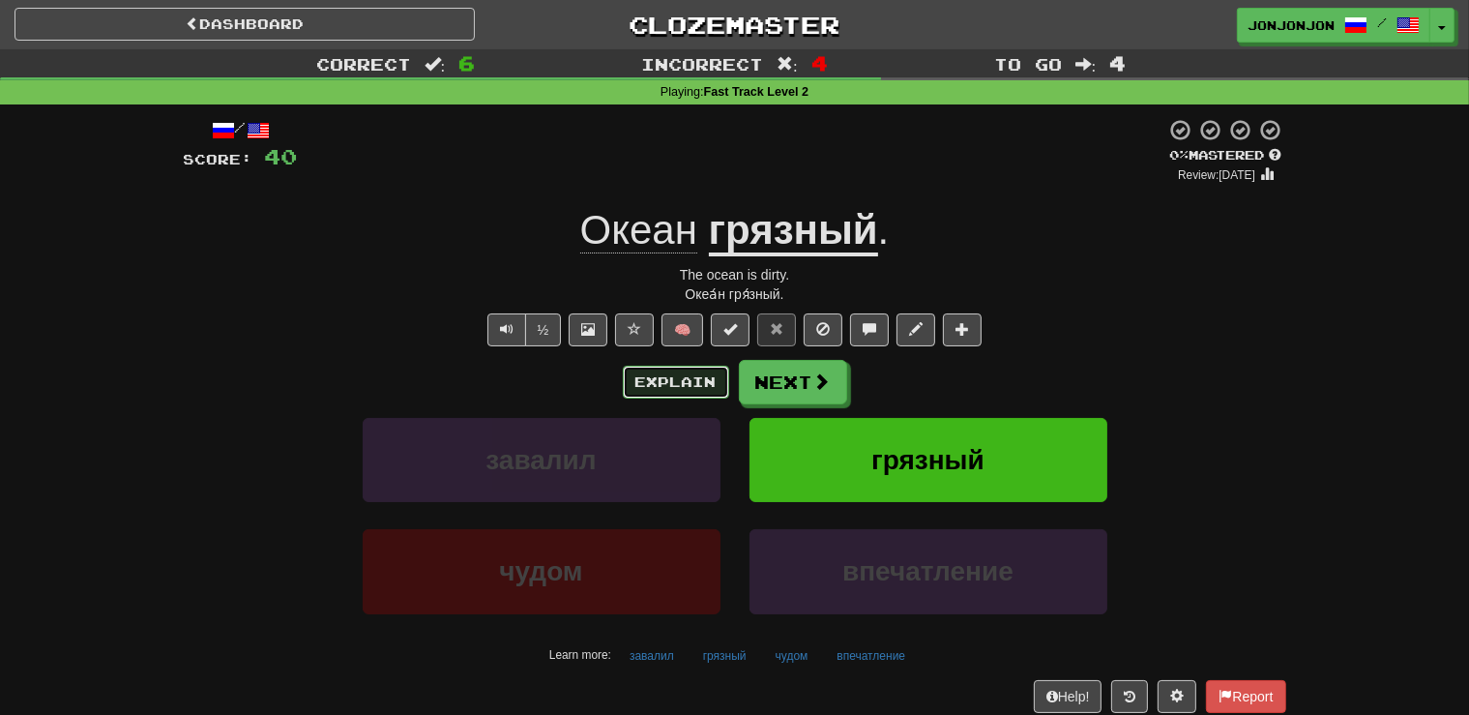
click at [657, 390] on button "Explain" at bounding box center [676, 382] width 106 height 33
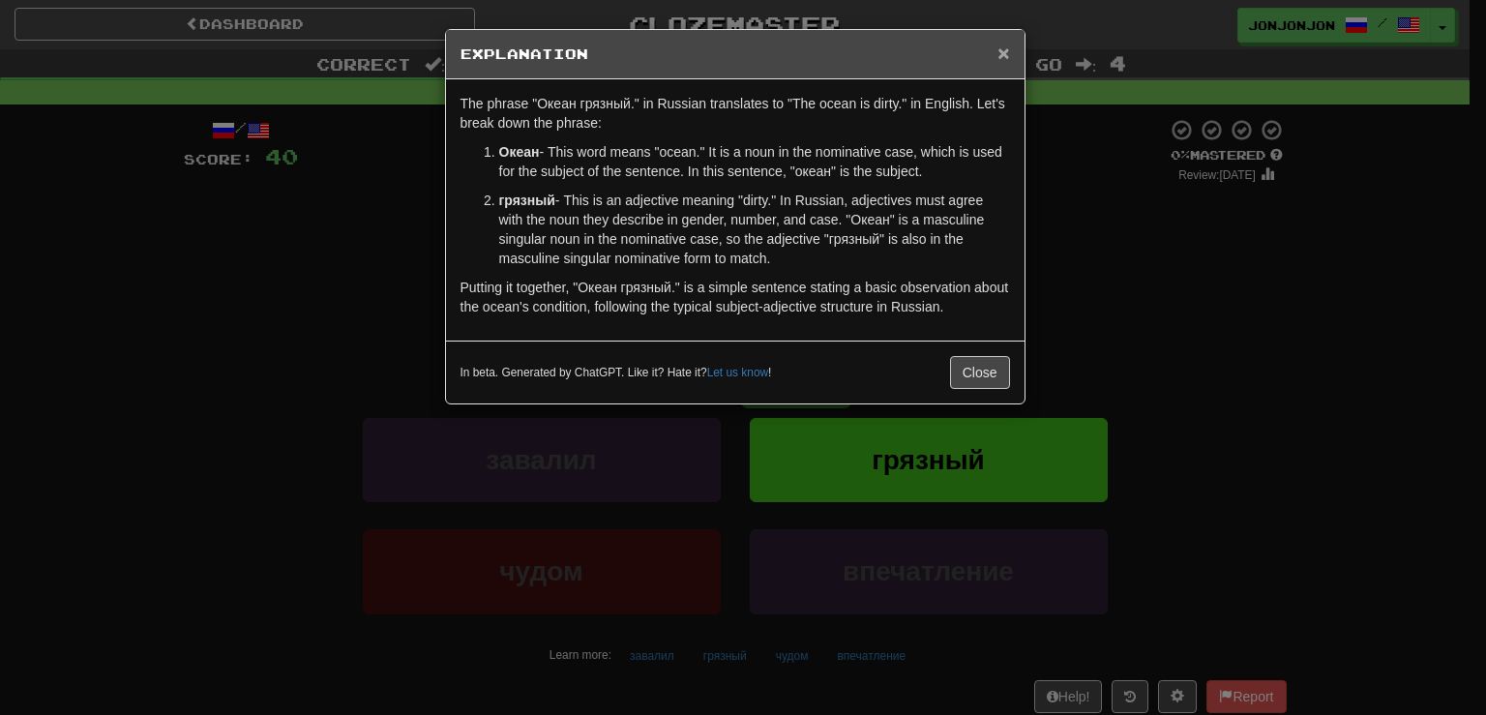
click at [1004, 49] on span "×" at bounding box center [1003, 53] width 12 height 22
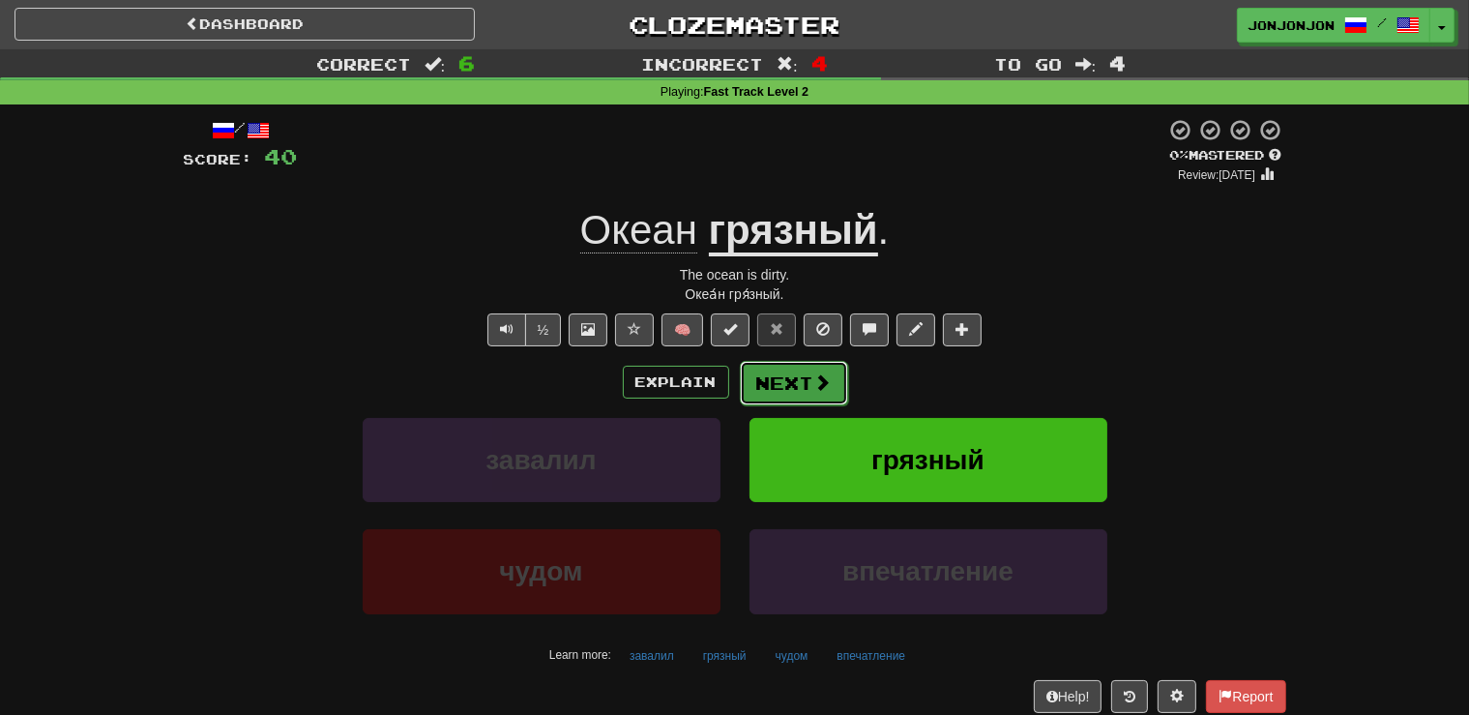
click at [793, 393] on button "Next" at bounding box center [794, 383] width 108 height 44
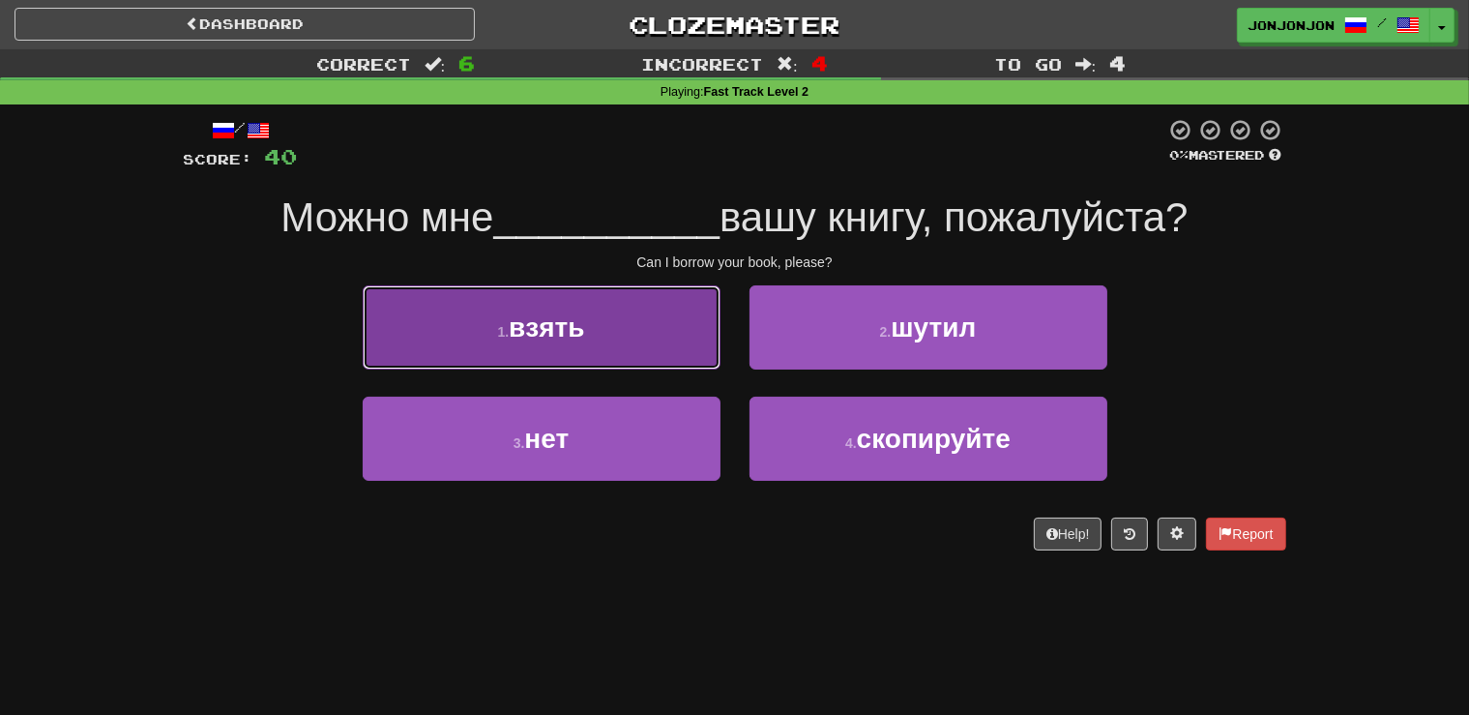
click at [621, 360] on button "1 . взять" at bounding box center [542, 327] width 358 height 84
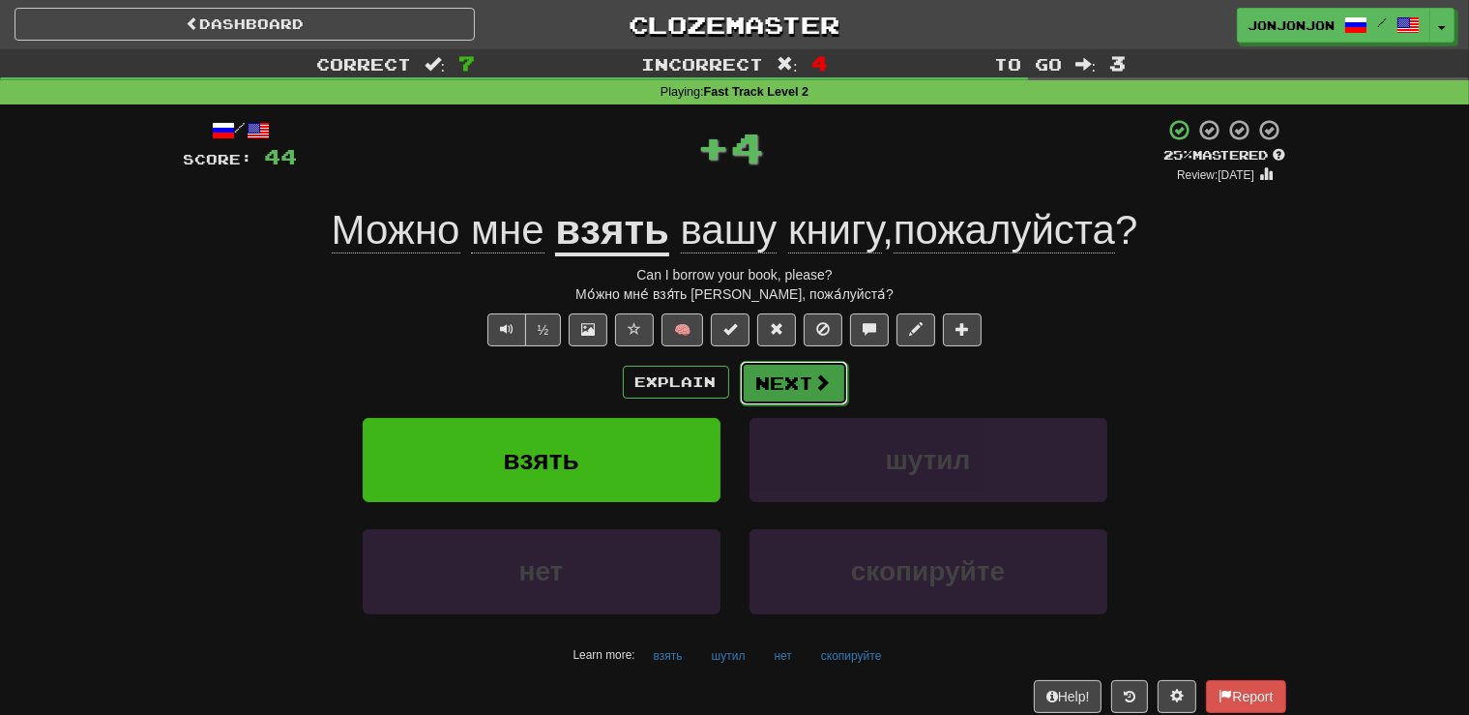
click at [799, 399] on button "Next" at bounding box center [794, 383] width 108 height 44
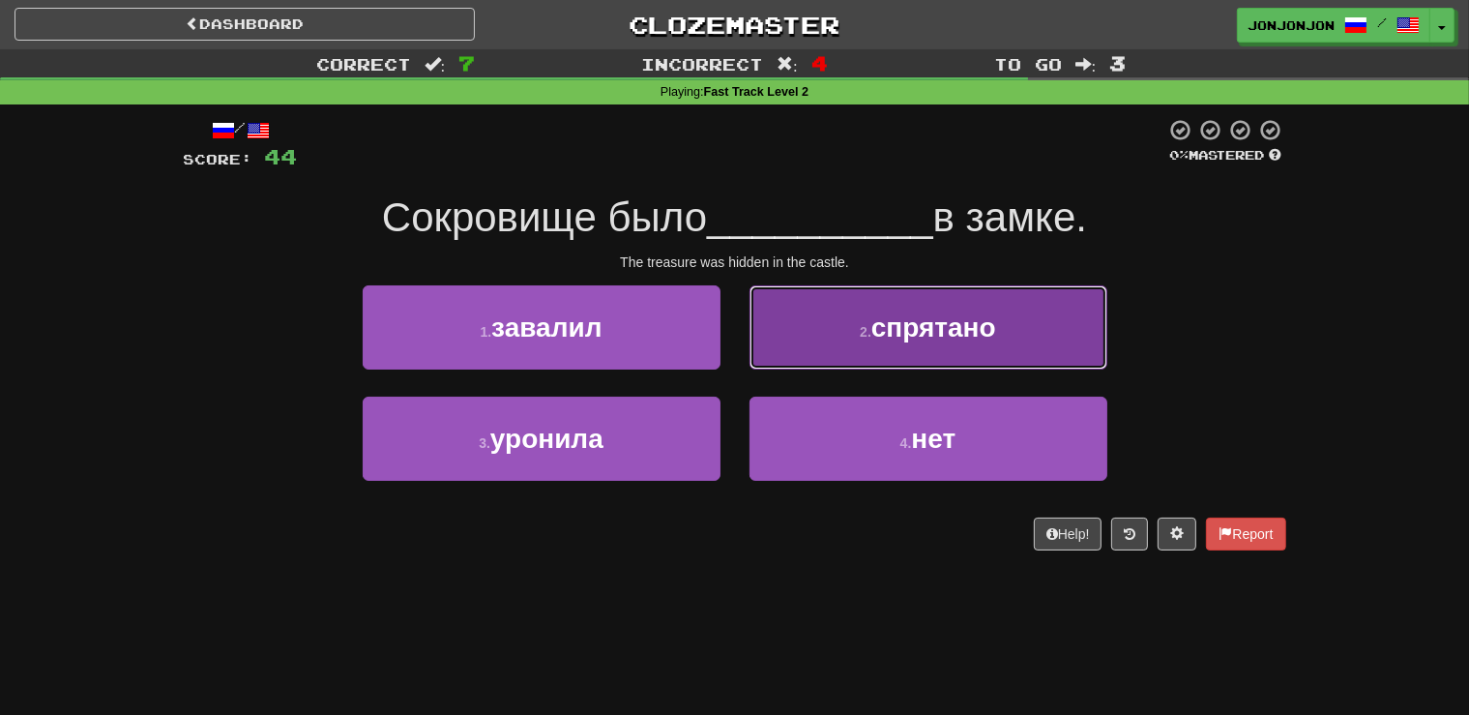
click at [922, 328] on span "спрятано" at bounding box center [934, 327] width 125 height 30
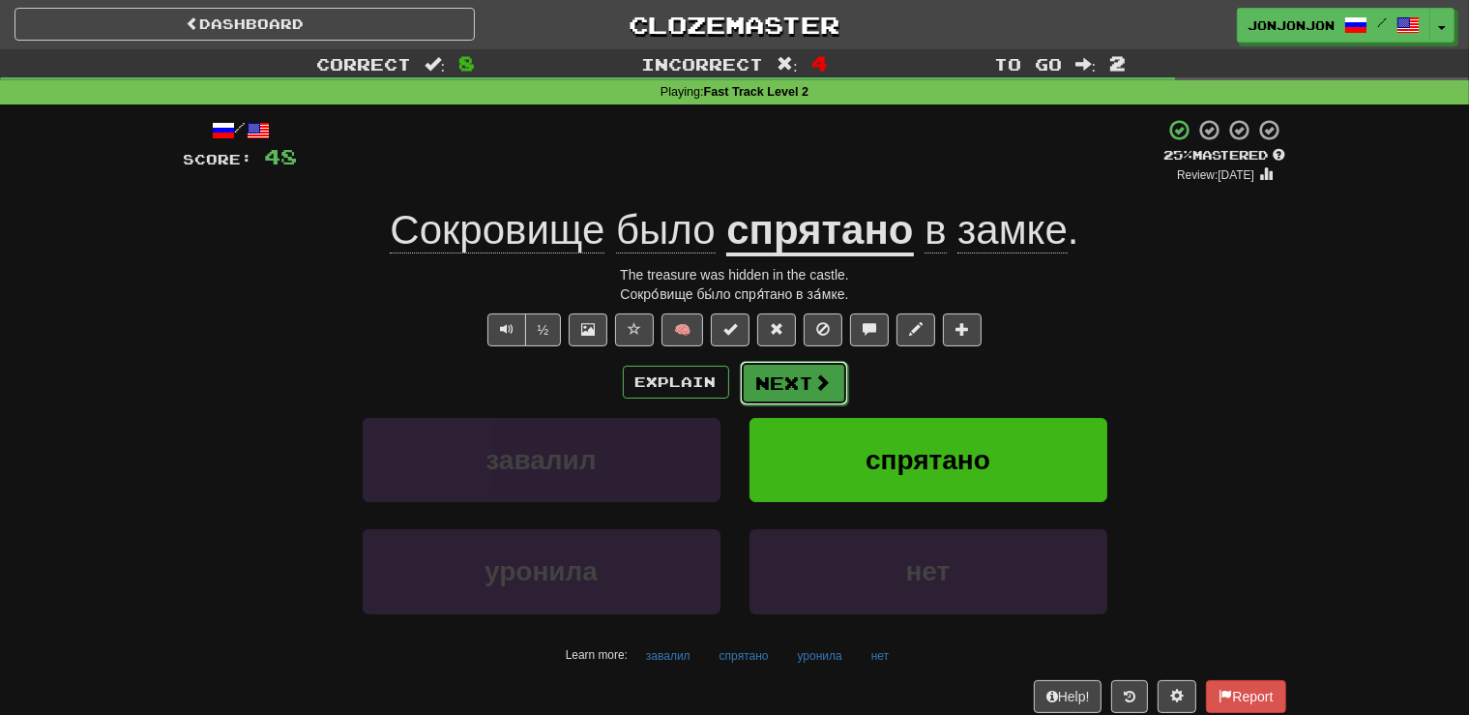
click at [812, 378] on button "Next" at bounding box center [794, 383] width 108 height 44
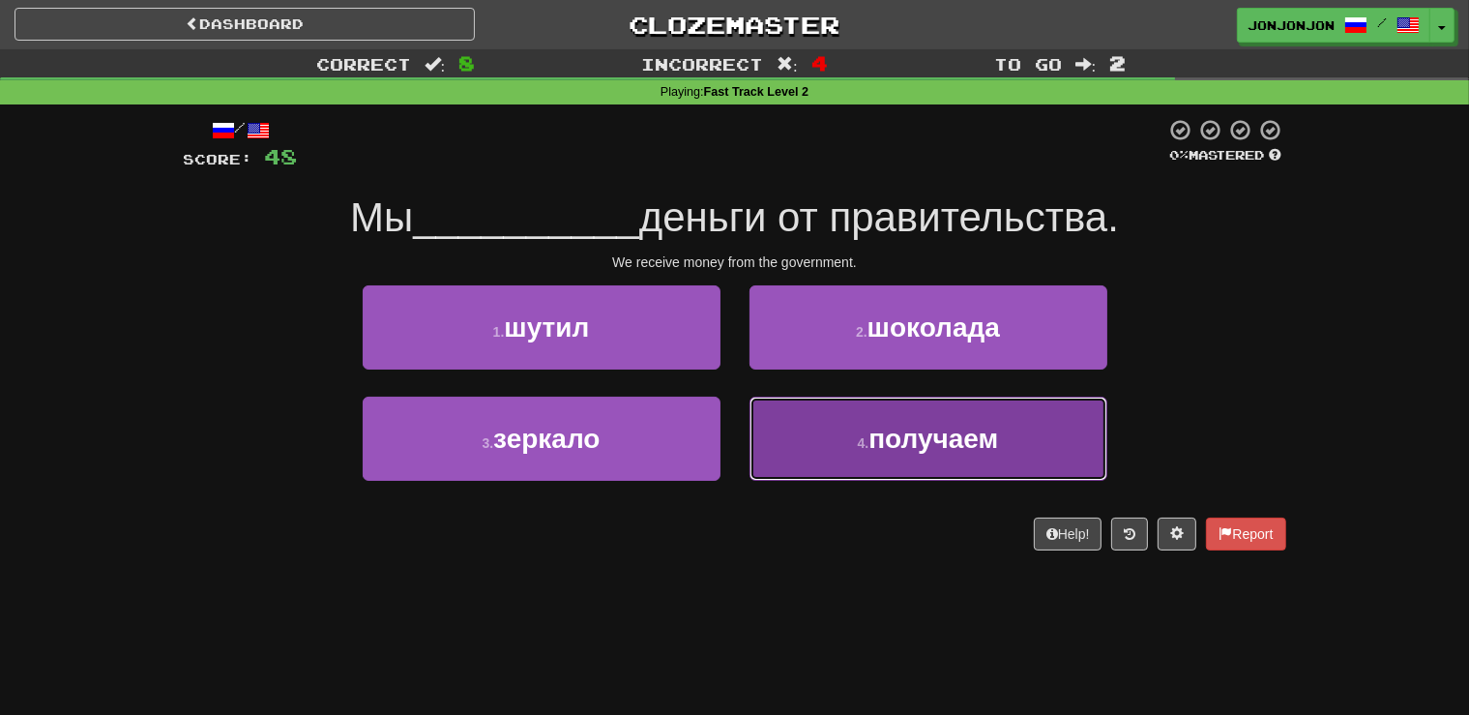
click at [919, 437] on span "получаем" at bounding box center [934, 439] width 130 height 30
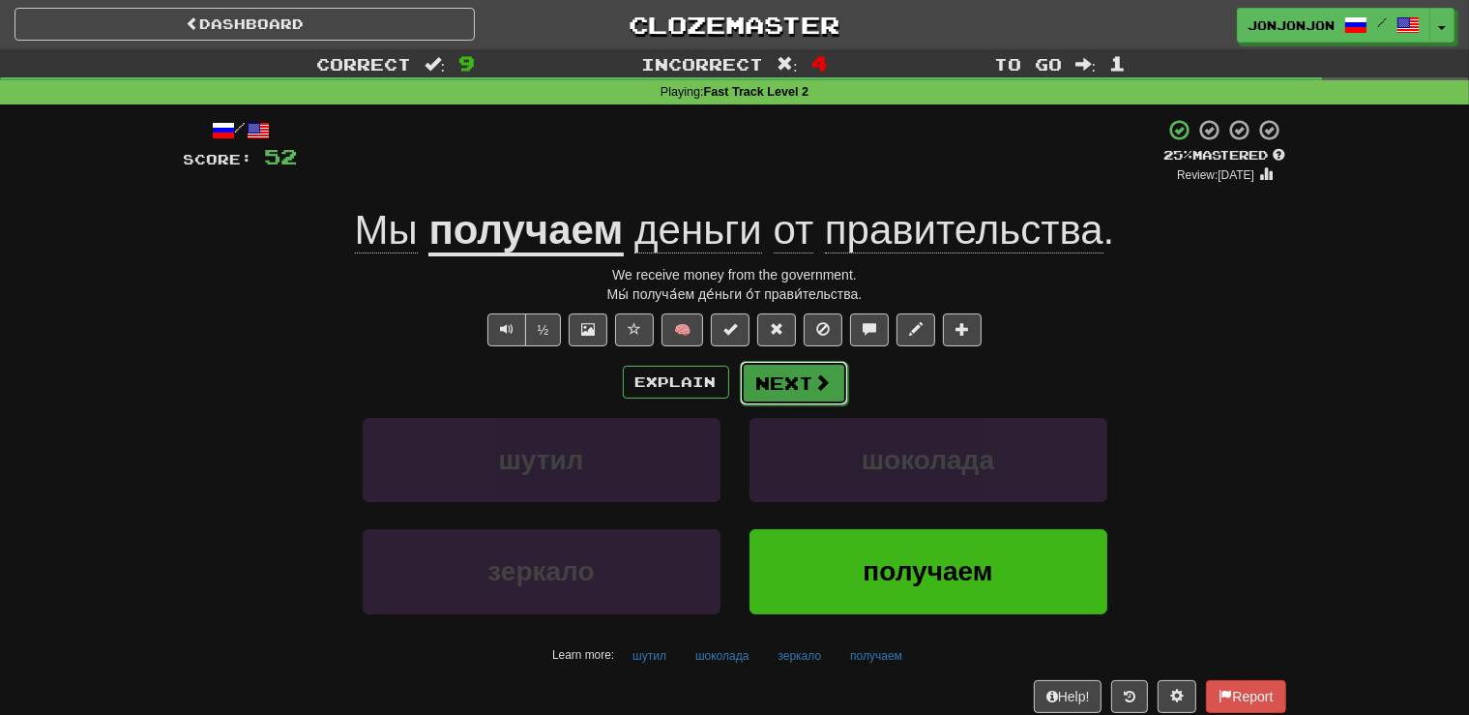
click at [798, 391] on button "Next" at bounding box center [794, 383] width 108 height 44
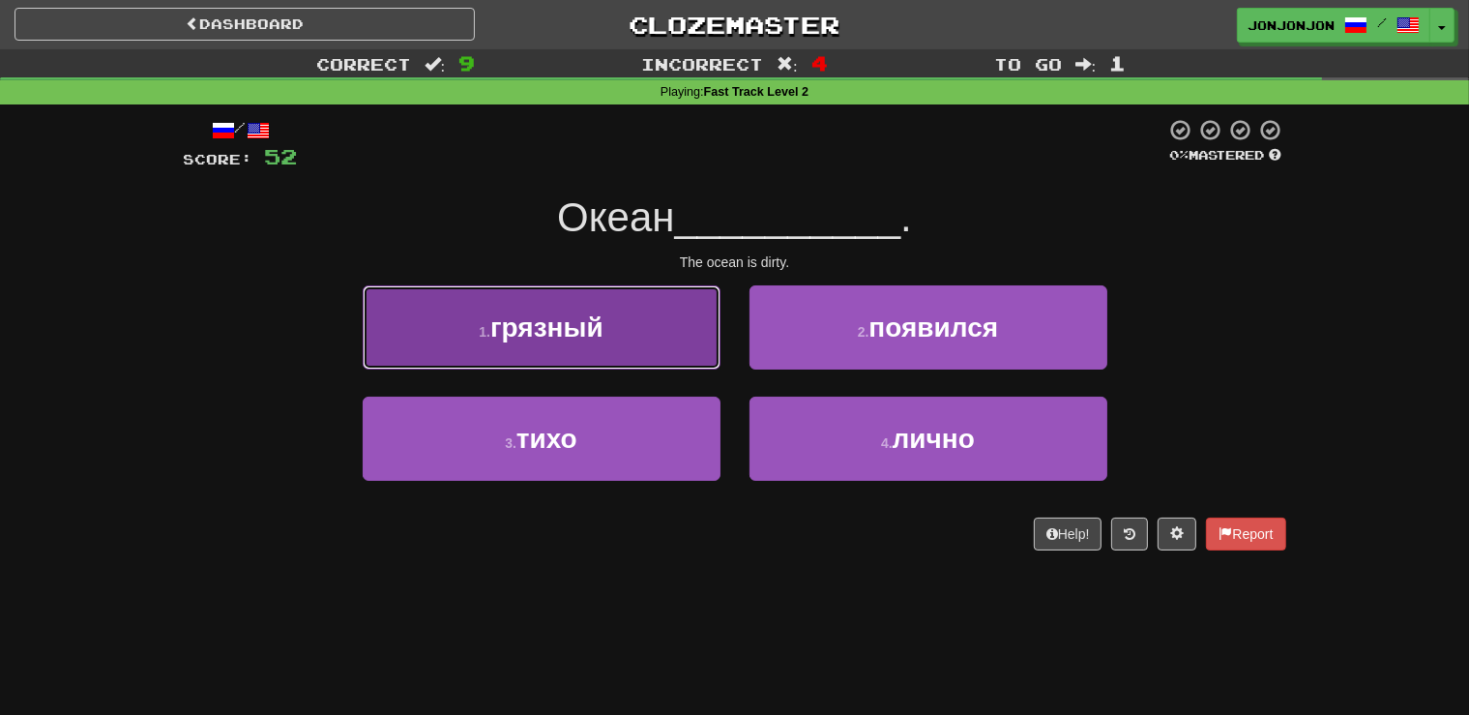
click at [672, 350] on button "1 . грязный" at bounding box center [542, 327] width 358 height 84
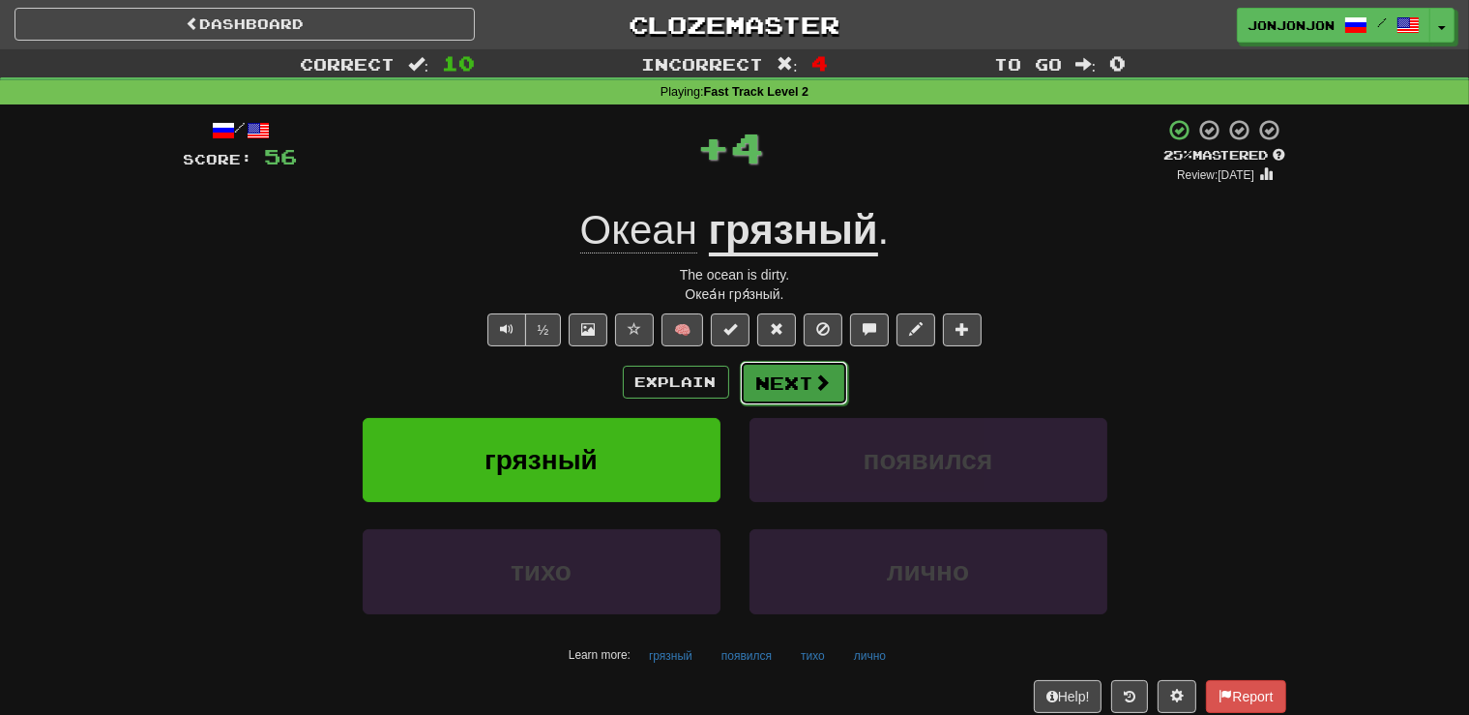
click at [779, 384] on button "Next" at bounding box center [794, 383] width 108 height 44
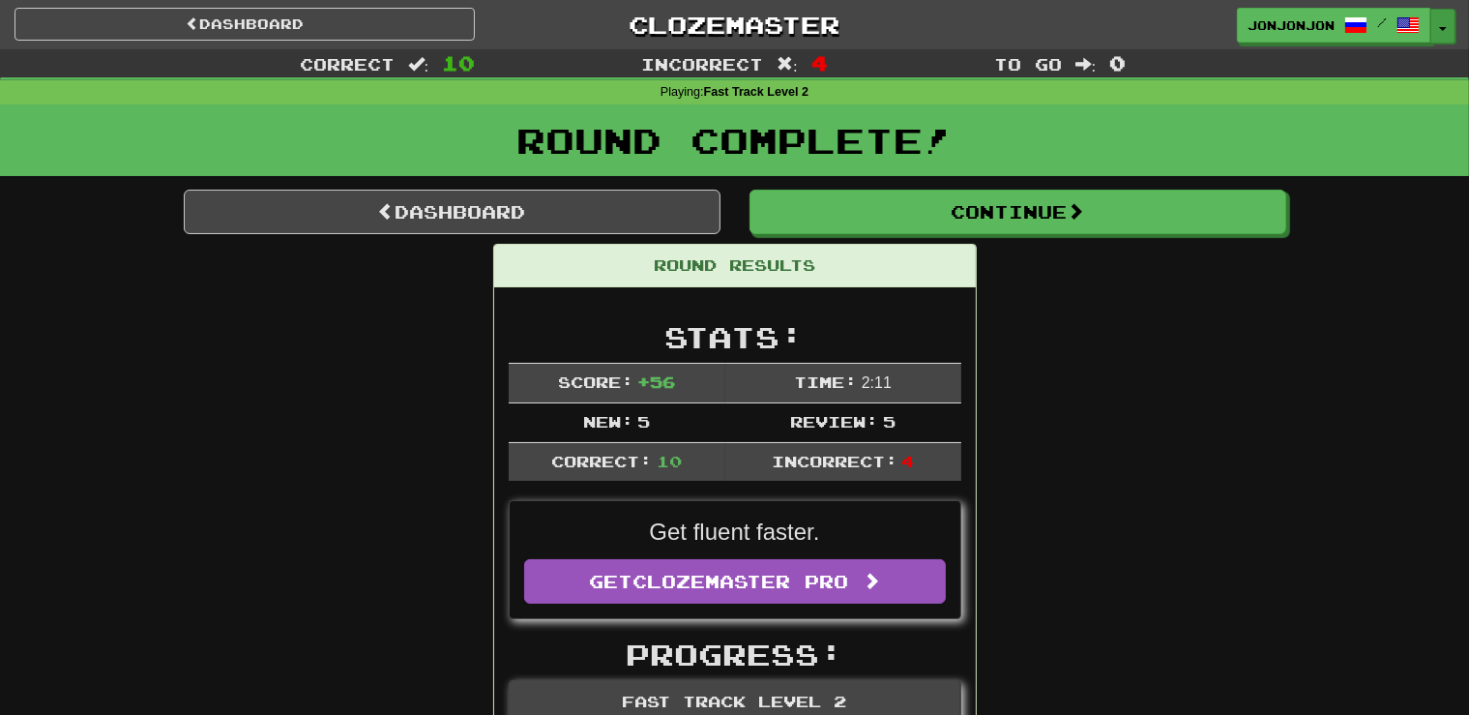
click at [1437, 32] on button "Toggle Dropdown" at bounding box center [1443, 26] width 25 height 35
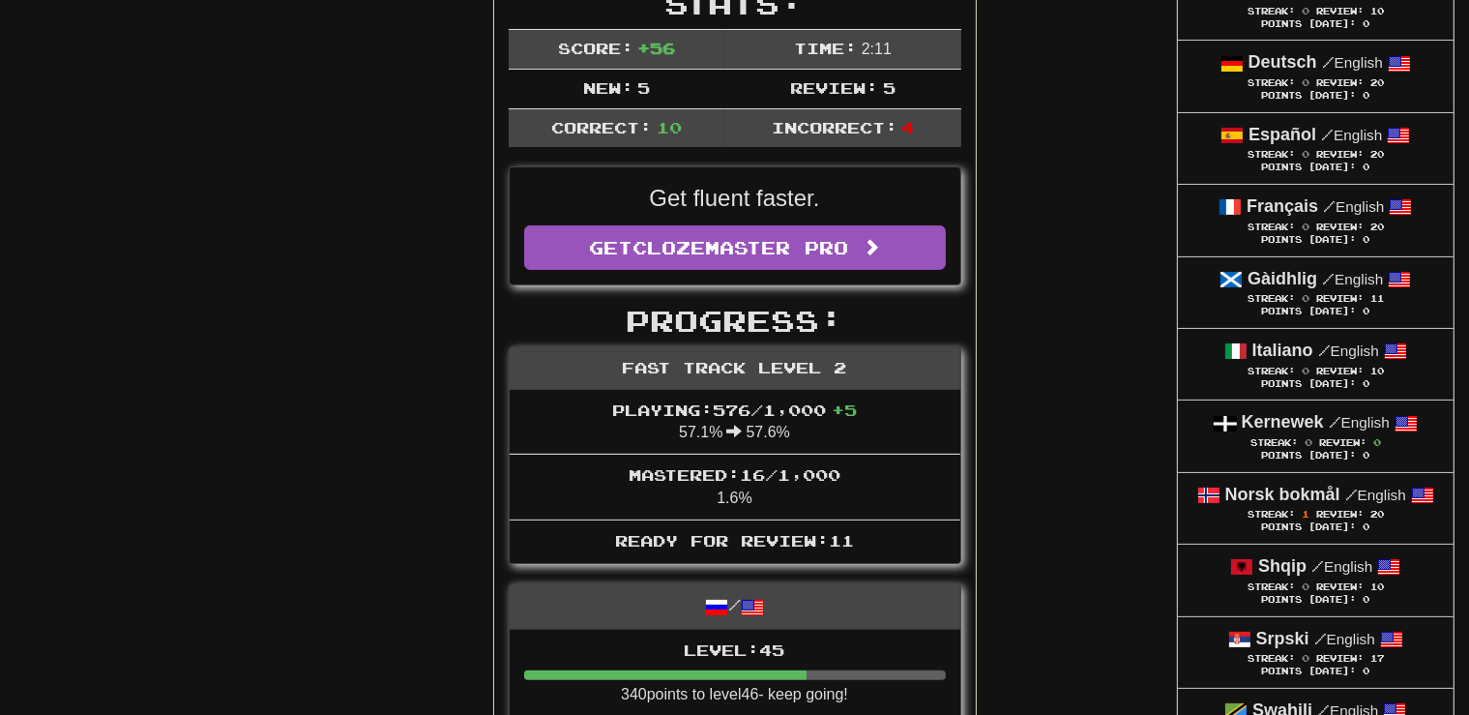
scroll to position [357, 0]
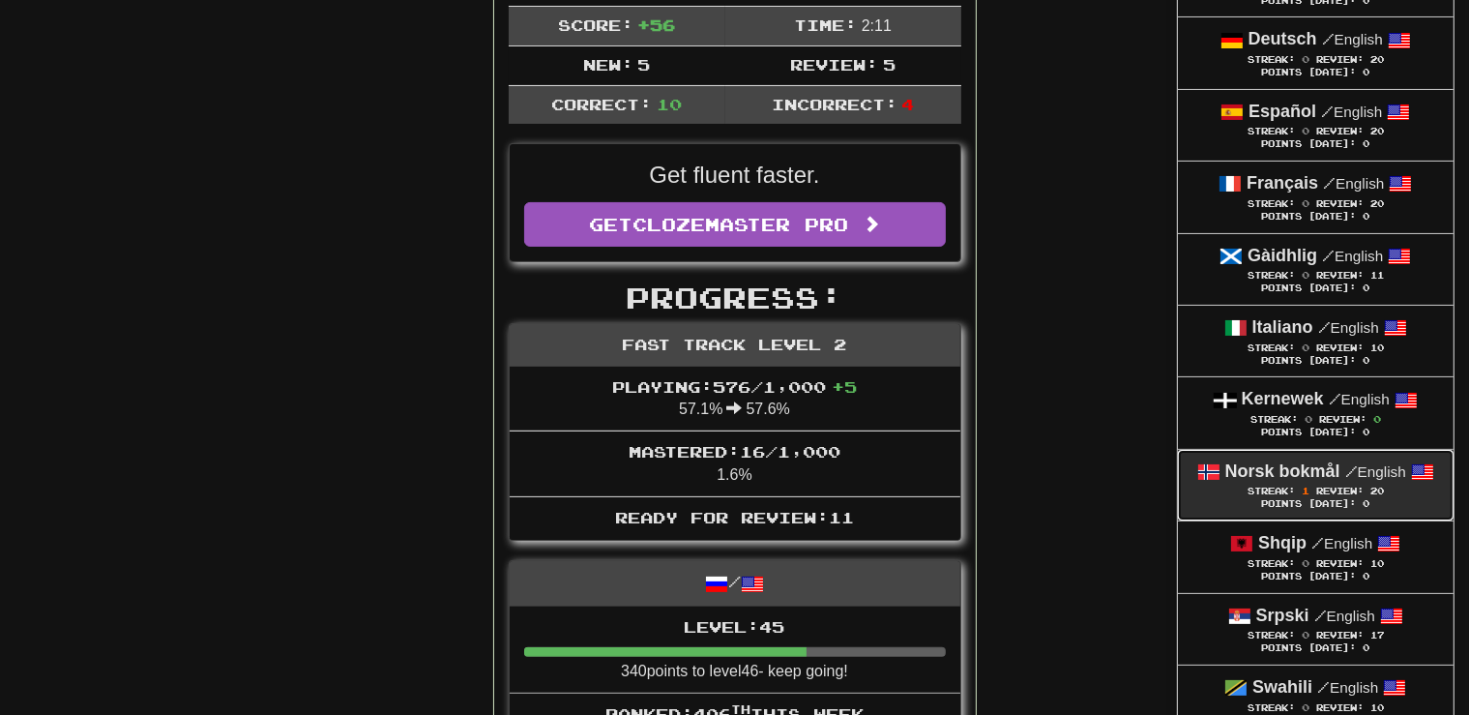
click at [1280, 498] on div "Points Today: 0" at bounding box center [1316, 504] width 237 height 13
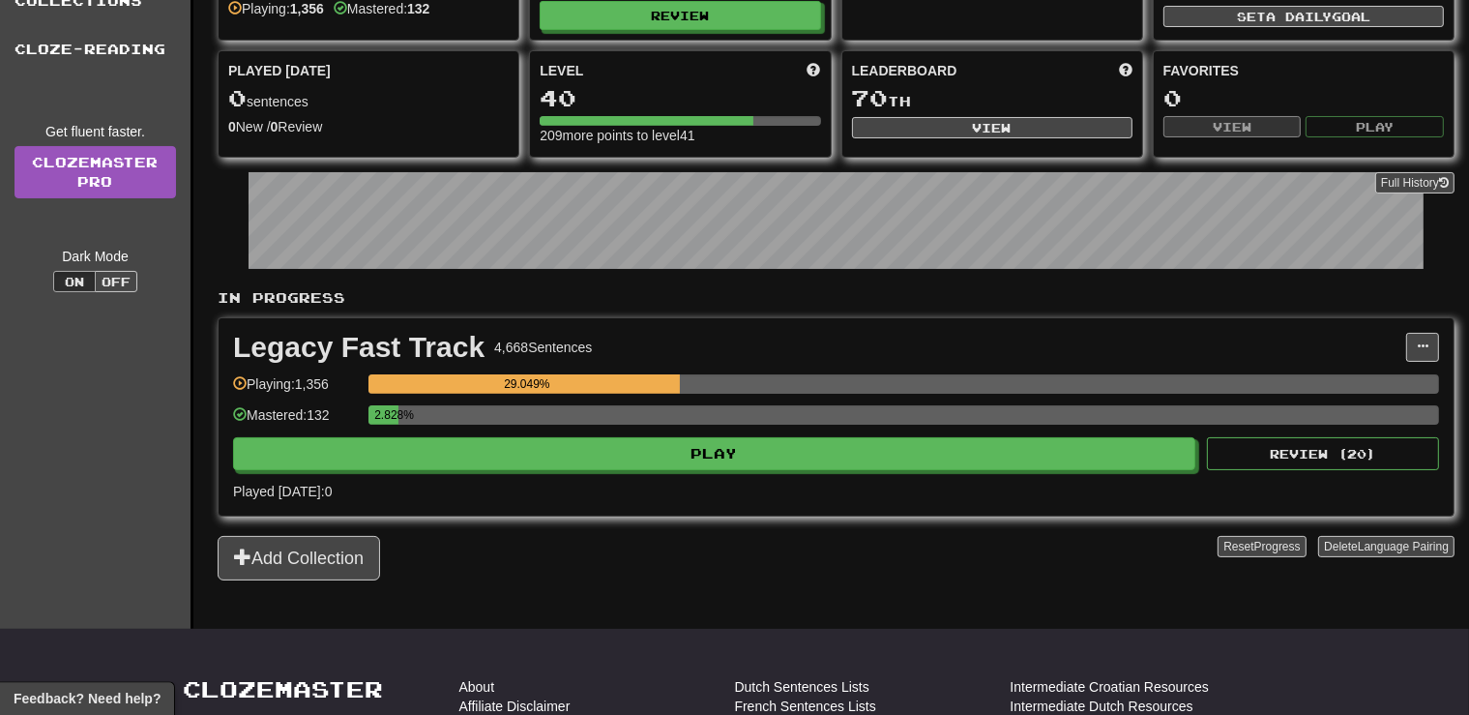
scroll to position [204, 0]
